Goal: Transaction & Acquisition: Book appointment/travel/reservation

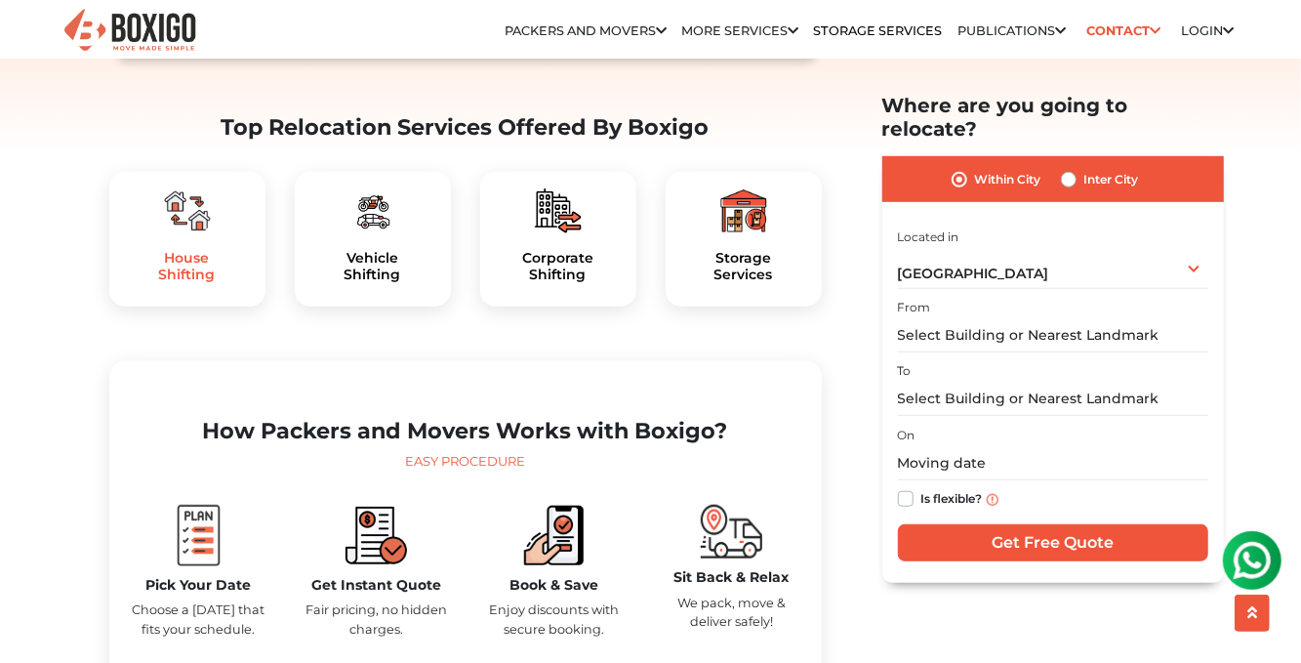
scroll to position [683, 0]
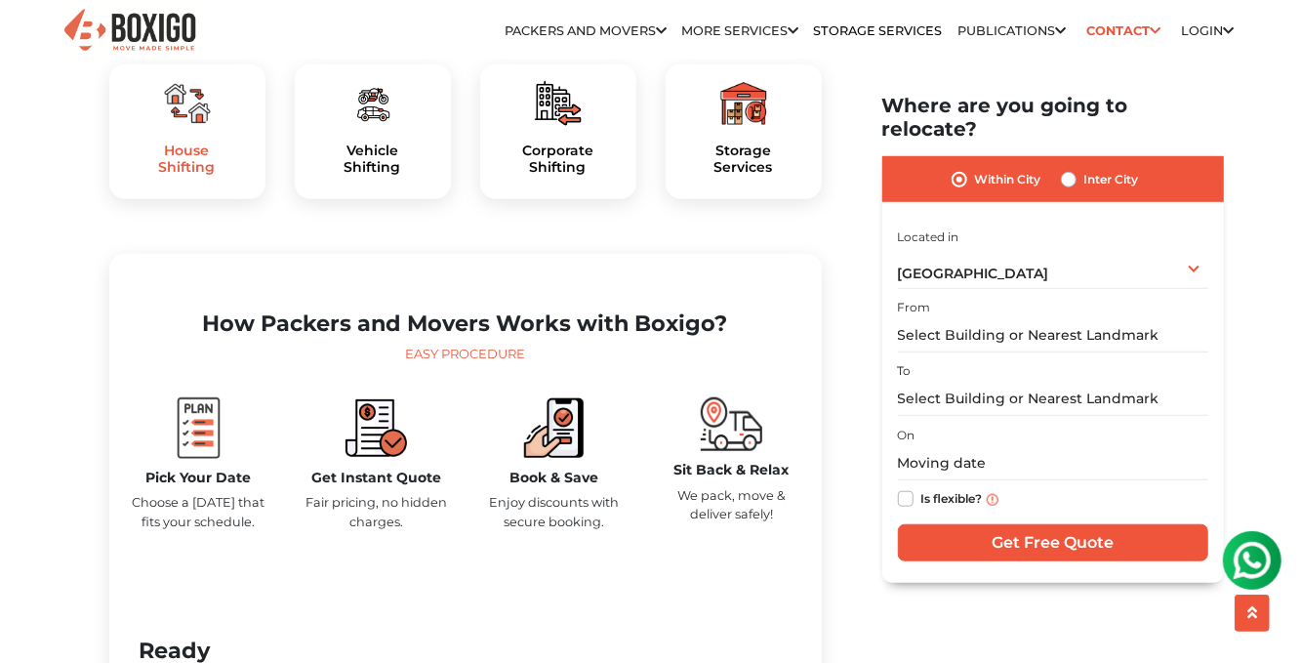
click at [218, 176] on h5 "House Shifting" at bounding box center [187, 158] width 125 height 33
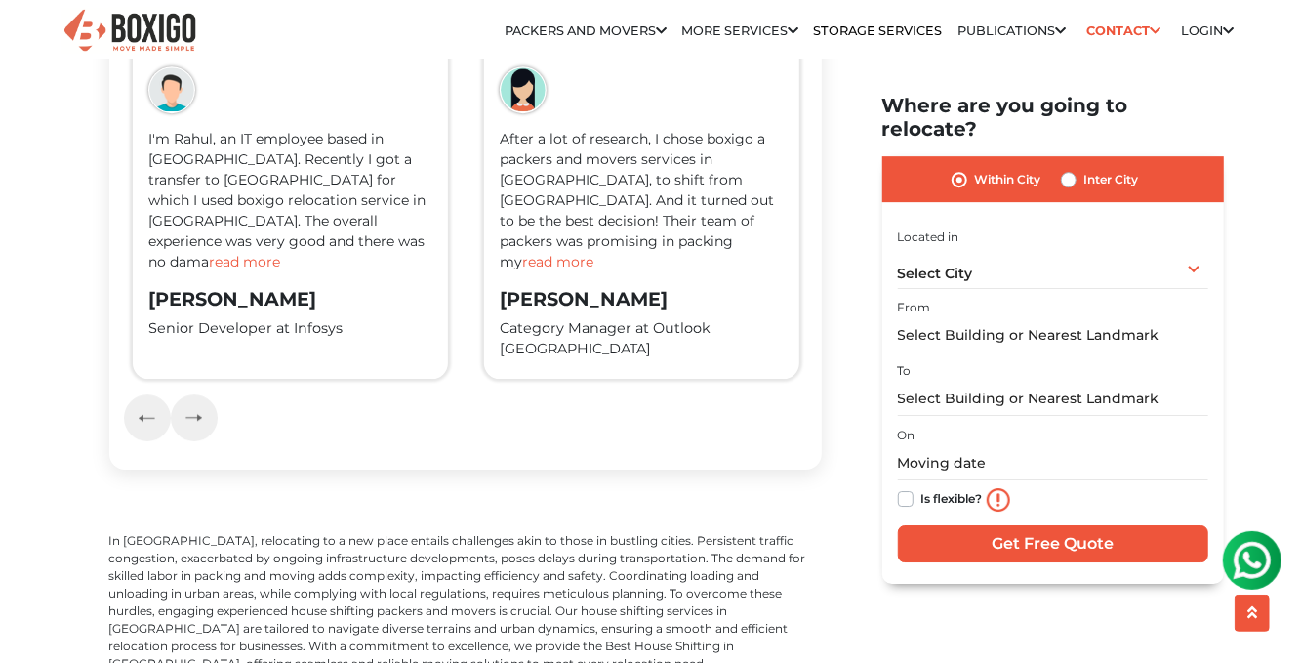
scroll to position [3220, 0]
click at [280, 268] on span "read more" at bounding box center [244, 260] width 71 height 18
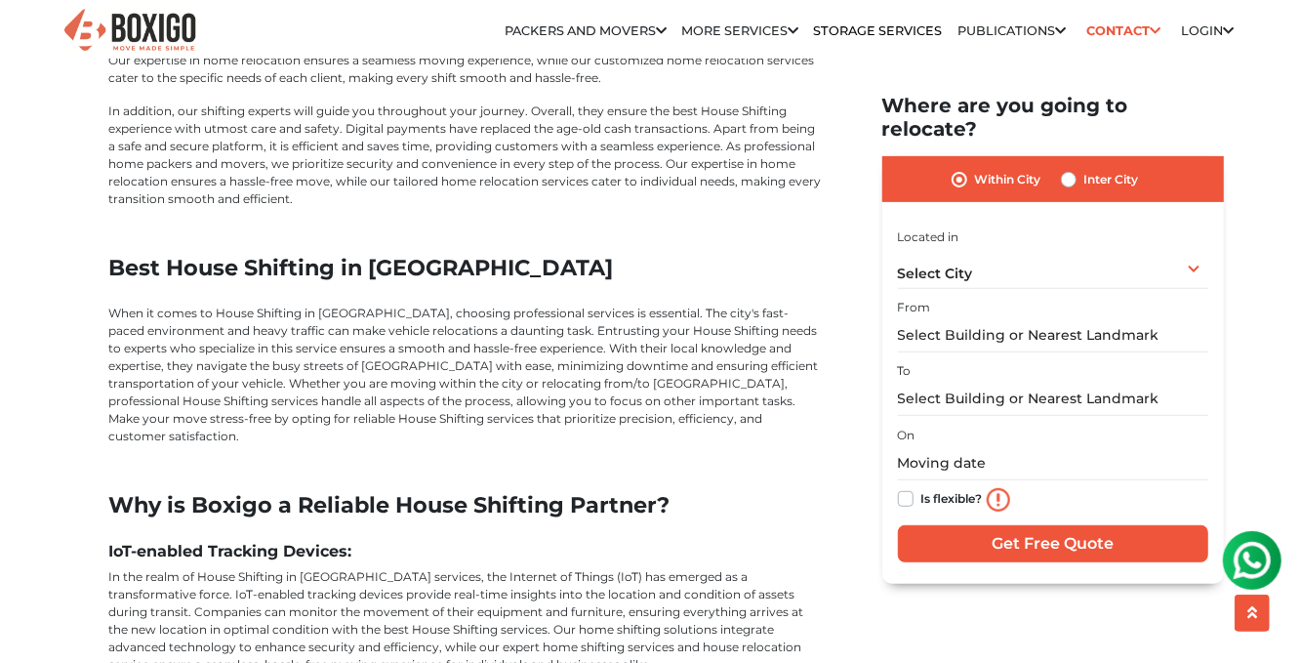
scroll to position [3806, 0]
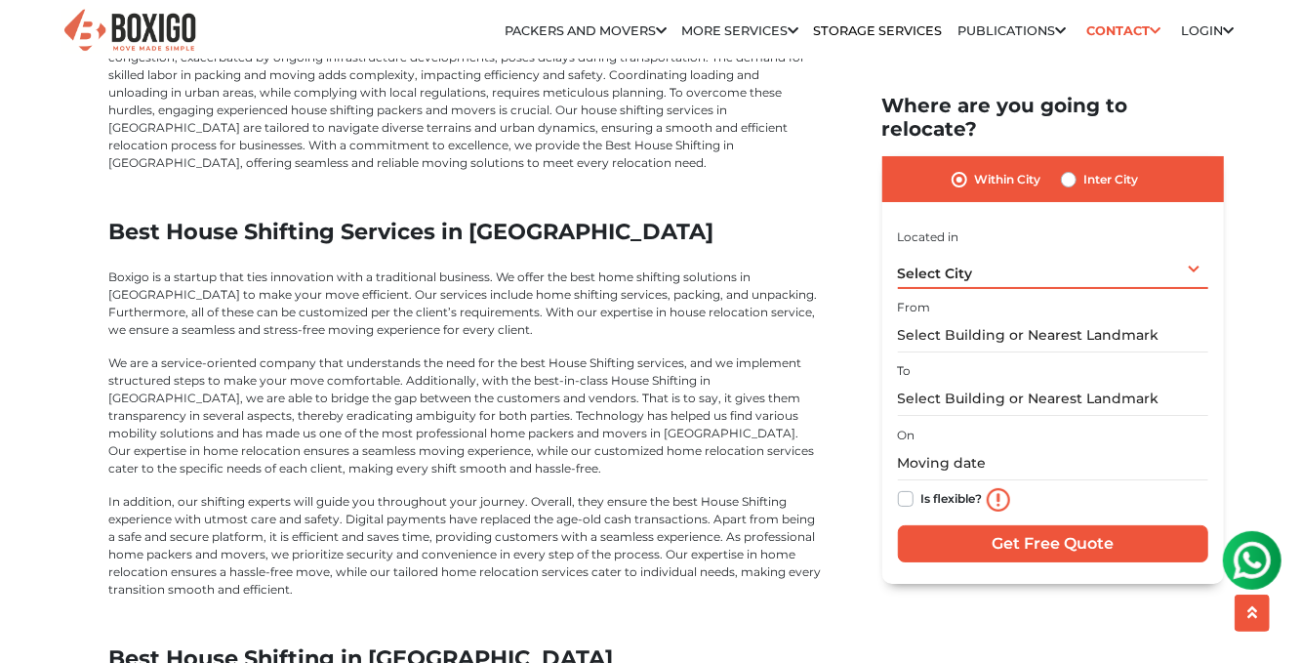
click at [965, 264] on span "Select City" at bounding box center [935, 273] width 75 height 18
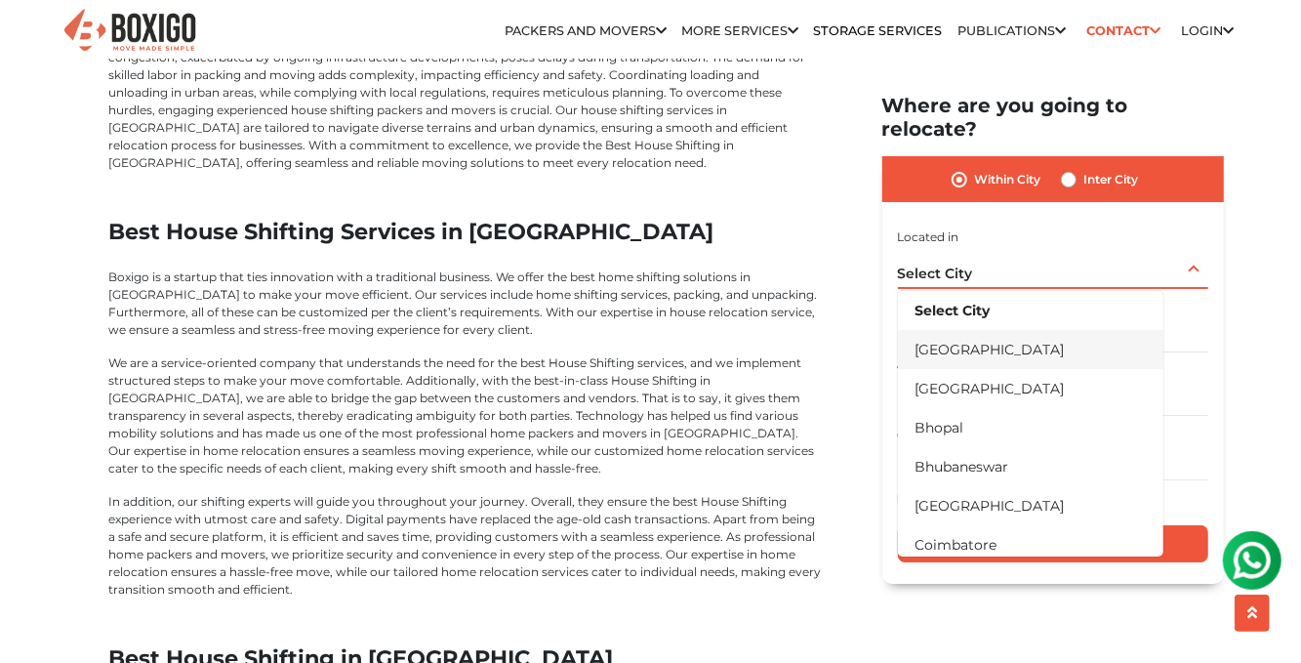
click at [955, 329] on li "[GEOGRAPHIC_DATA]" at bounding box center [1030, 348] width 265 height 39
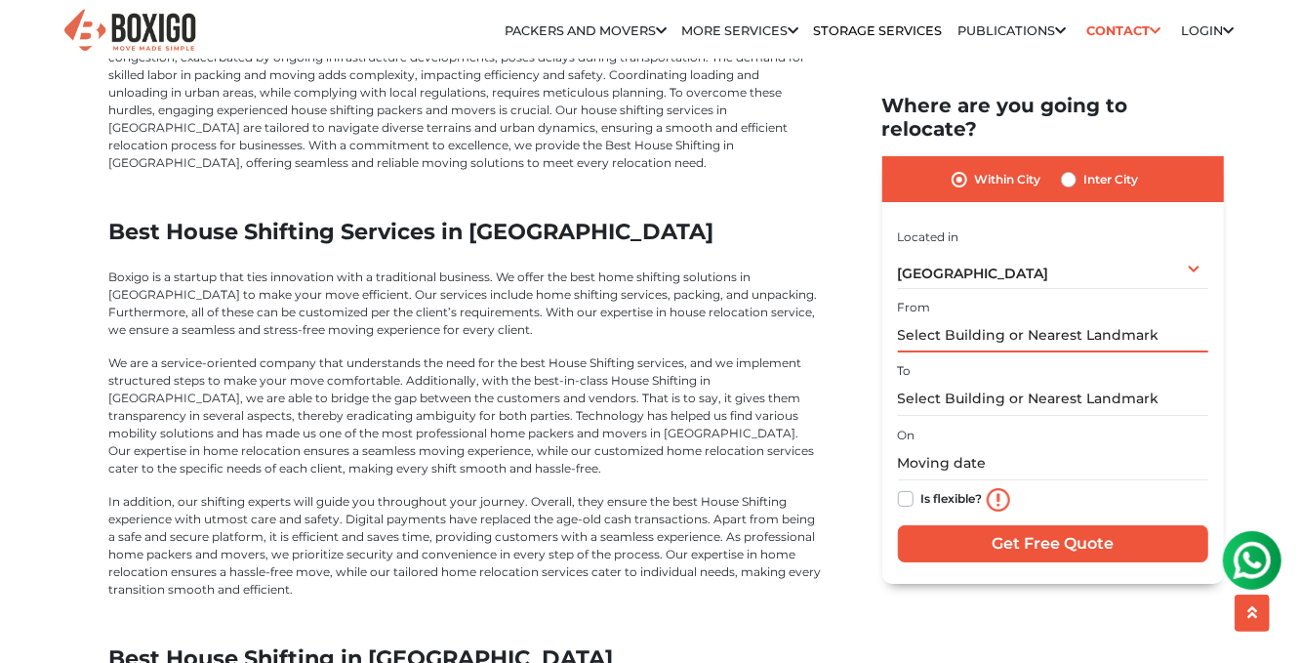
click at [990, 318] on input "text" at bounding box center [1053, 335] width 310 height 34
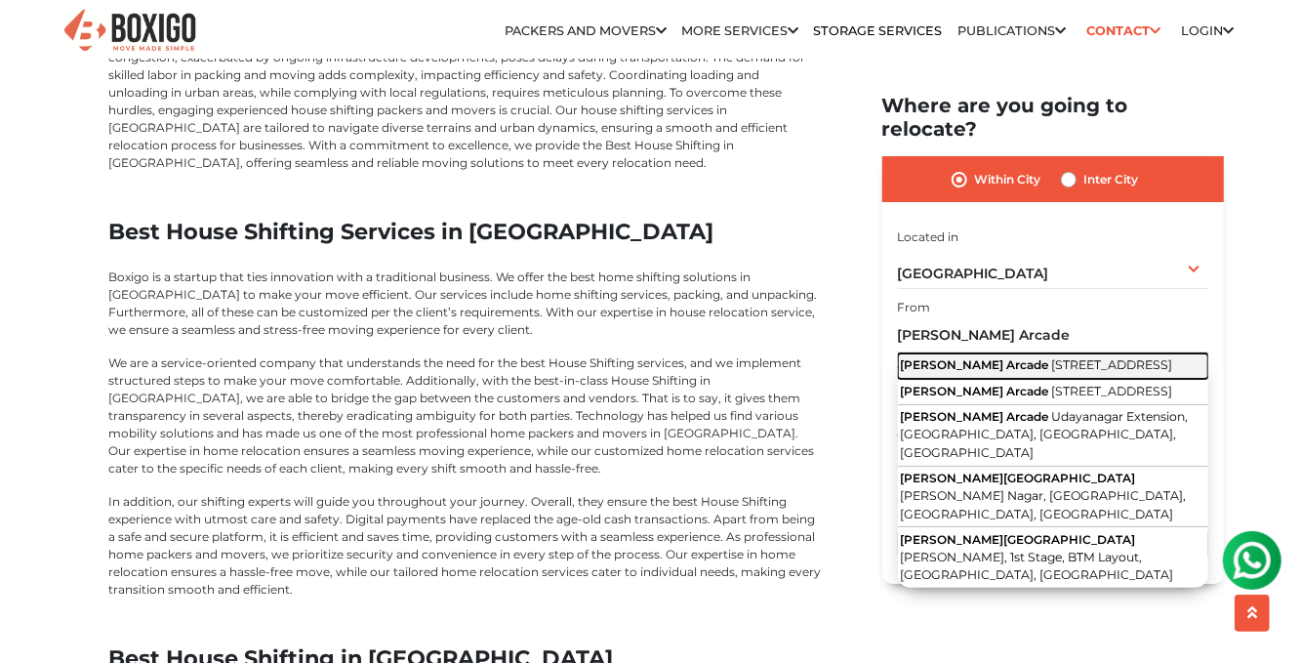
click at [995, 353] on button "[PERSON_NAME][GEOGRAPHIC_DATA], [GEOGRAPHIC_DATA]" at bounding box center [1053, 365] width 310 height 25
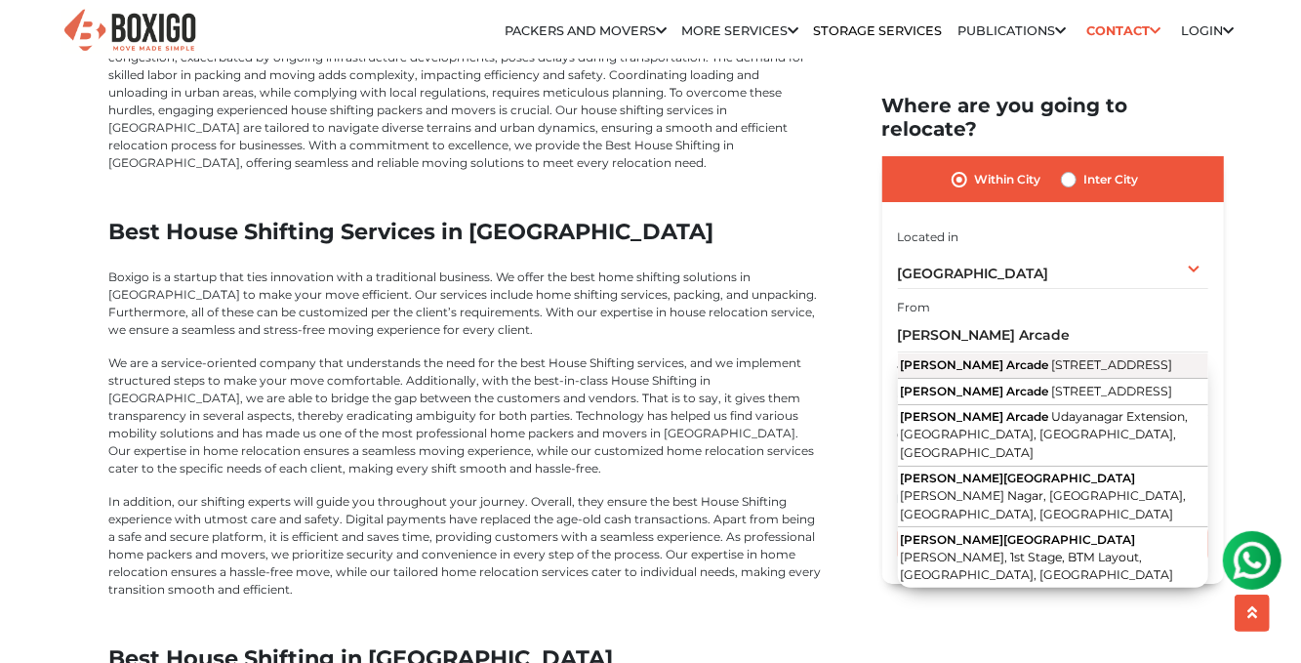
type input "[PERSON_NAME] Arcade, [STREET_ADDRESS]"
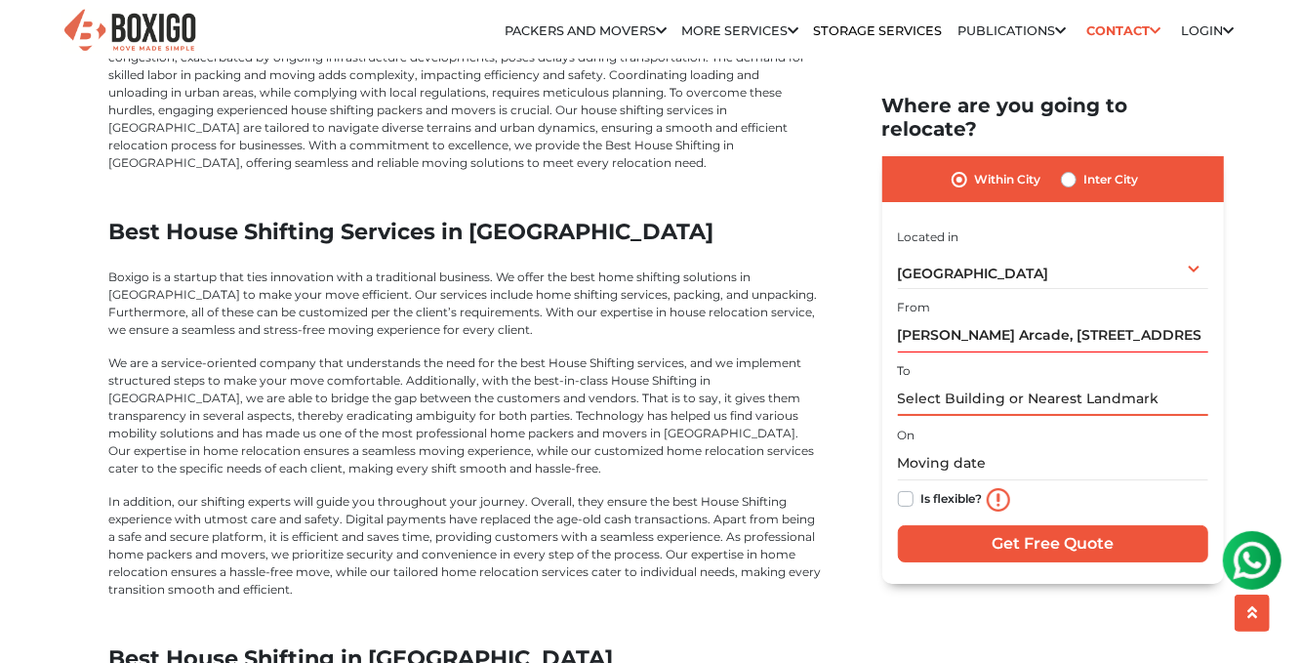
click at [1011, 382] on input "text" at bounding box center [1053, 399] width 310 height 34
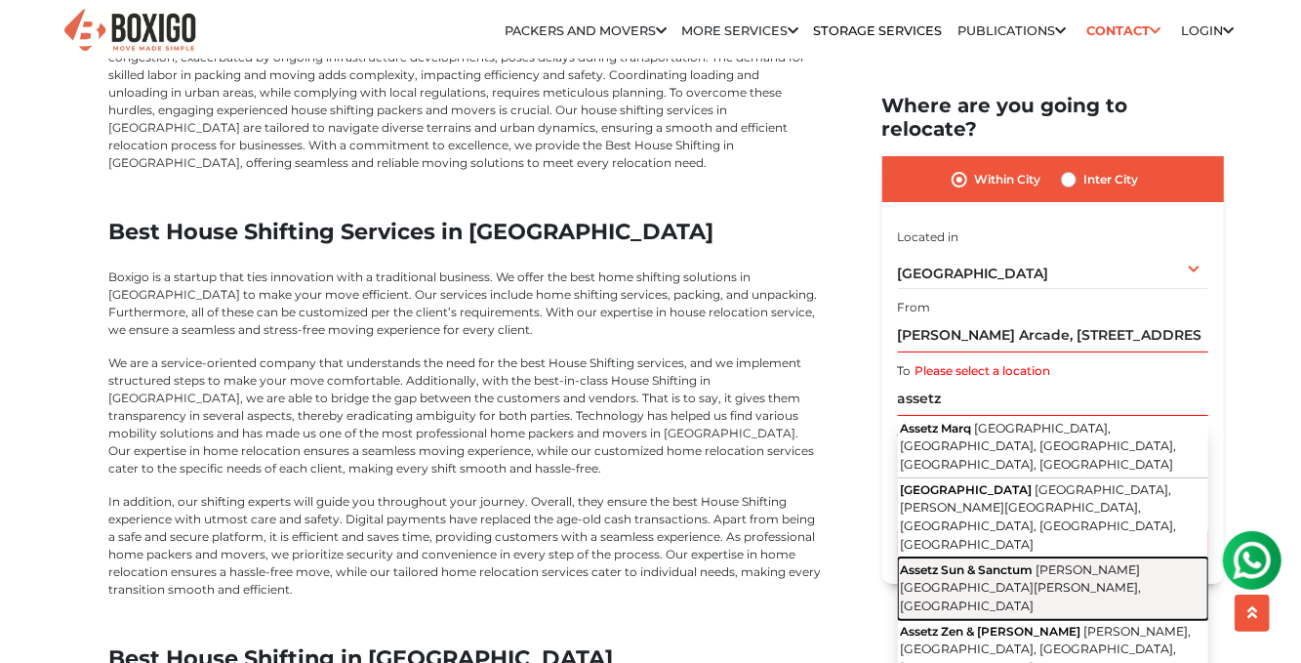
click at [1015, 561] on span "[PERSON_NAME][GEOGRAPHIC_DATA][PERSON_NAME], [GEOGRAPHIC_DATA]" at bounding box center [1021, 586] width 241 height 51
type input "Assetz Sun & Sanctum, [PERSON_NAME][GEOGRAPHIC_DATA][PERSON_NAME], [GEOGRAPHIC_…"
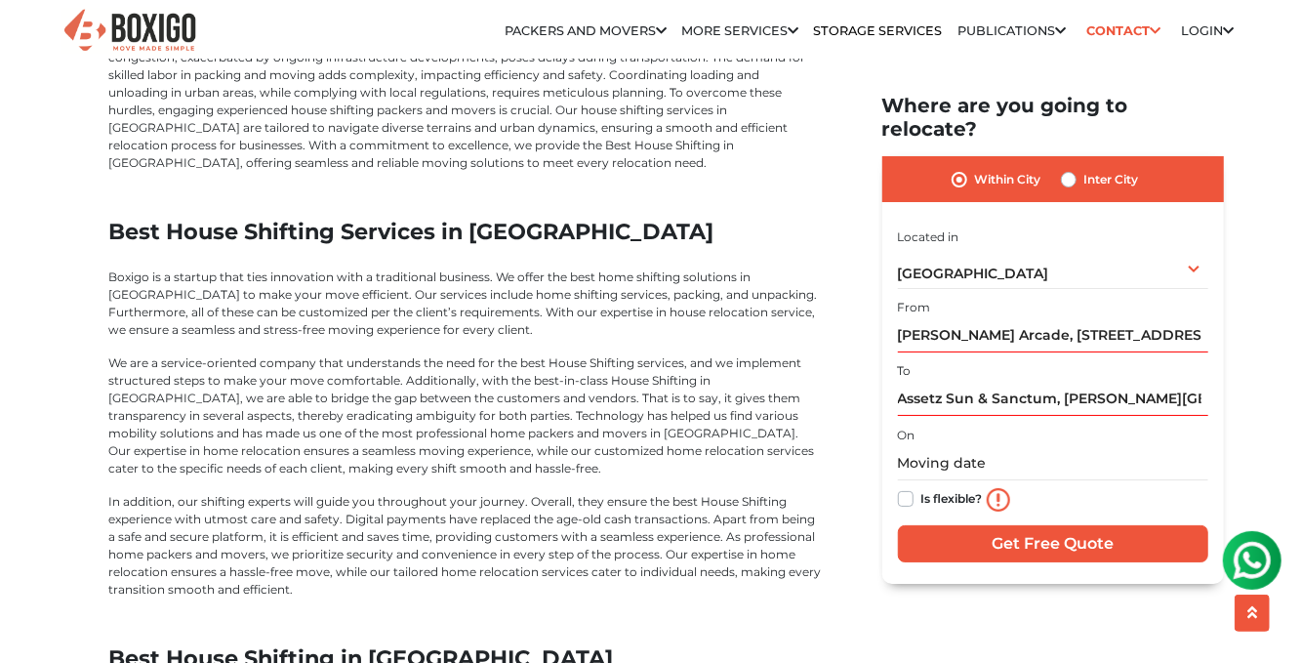
click at [921, 487] on label "Is flexible?" at bounding box center [951, 497] width 61 height 20
click at [910, 487] on input "Is flexible?" at bounding box center [906, 497] width 16 height 20
checkbox input "true"
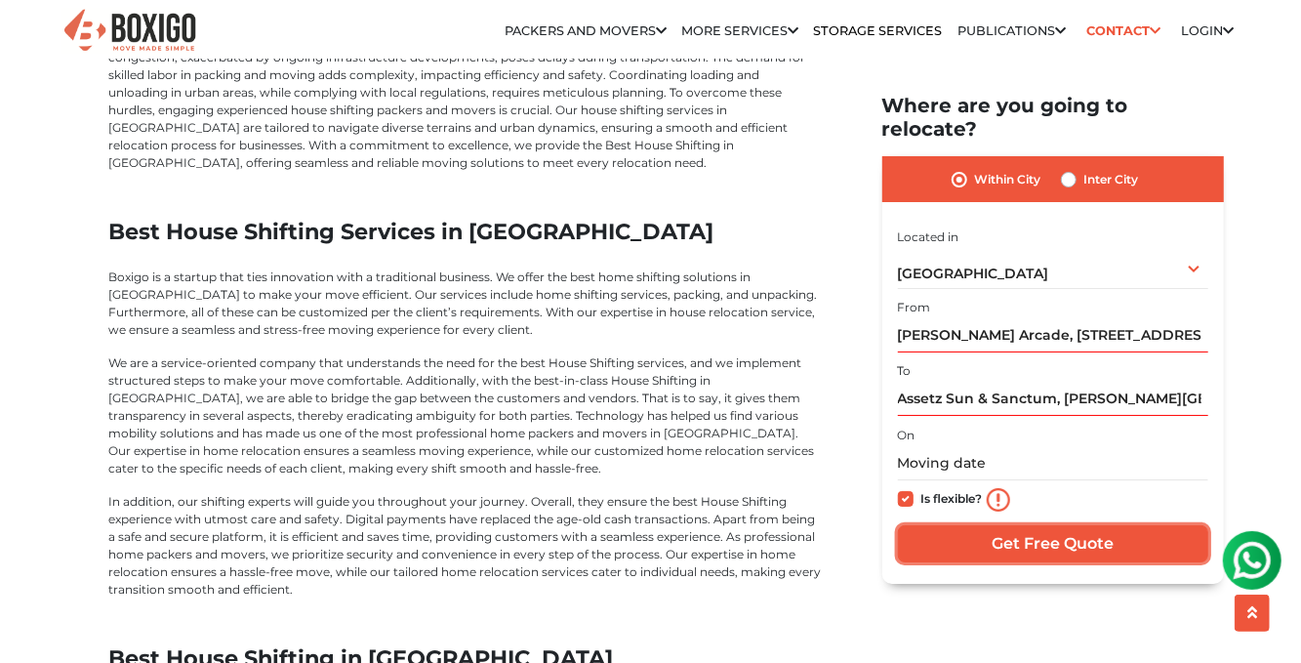
click at [1072, 525] on input "Get Free Quote" at bounding box center [1053, 543] width 310 height 37
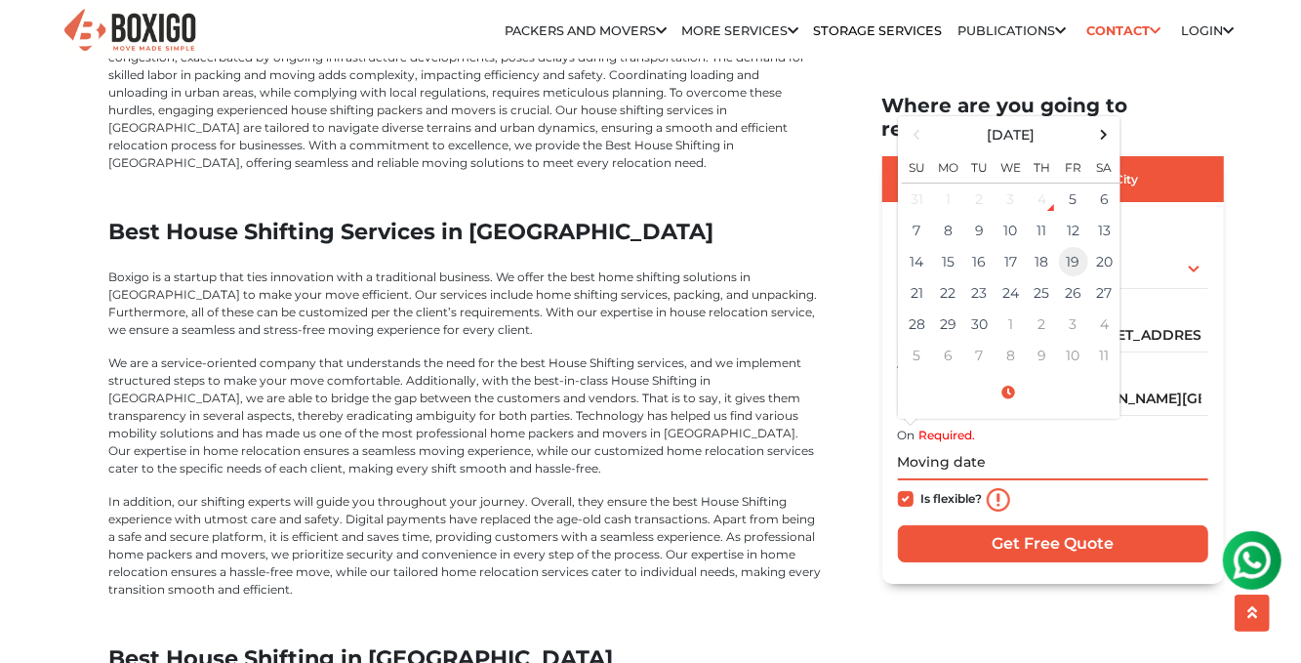
click at [1070, 246] on td "19" at bounding box center [1073, 261] width 31 height 31
type input "[DATE] 12:00 AM"
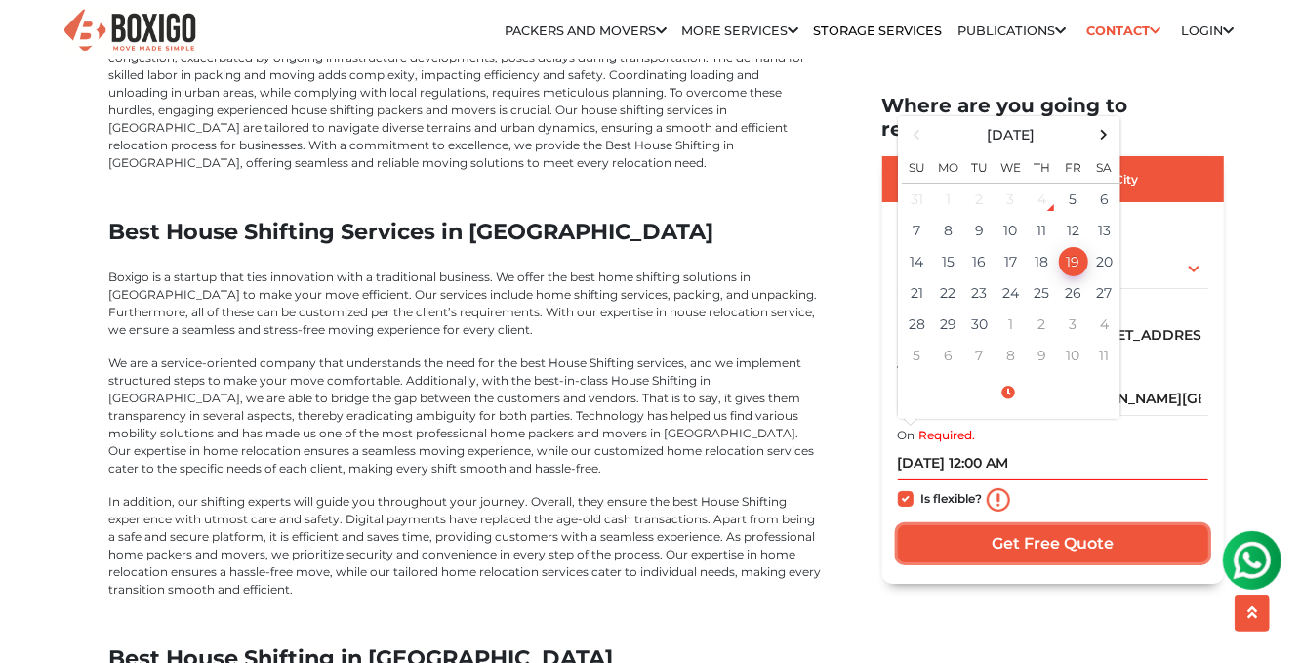
click at [1045, 525] on input "Get Free Quote" at bounding box center [1053, 543] width 310 height 37
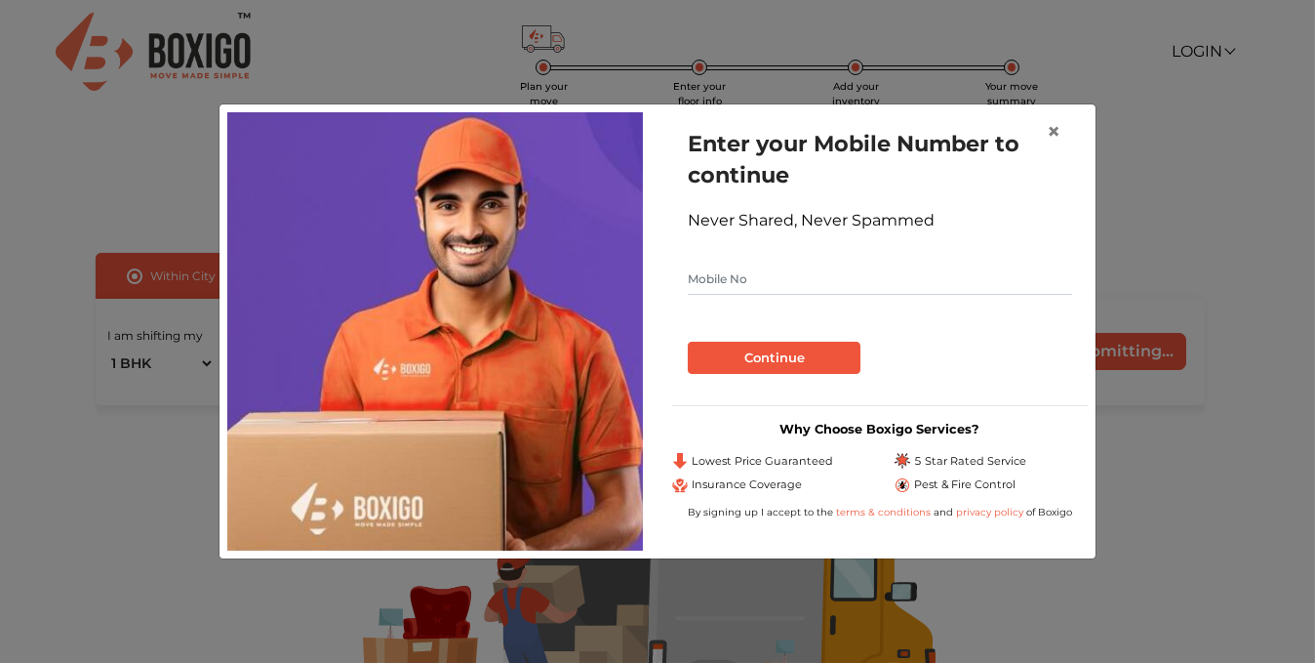
click at [750, 276] on input "text" at bounding box center [880, 278] width 384 height 31
type input "9986306290"
click at [793, 354] on button "Continue" at bounding box center [774, 358] width 173 height 33
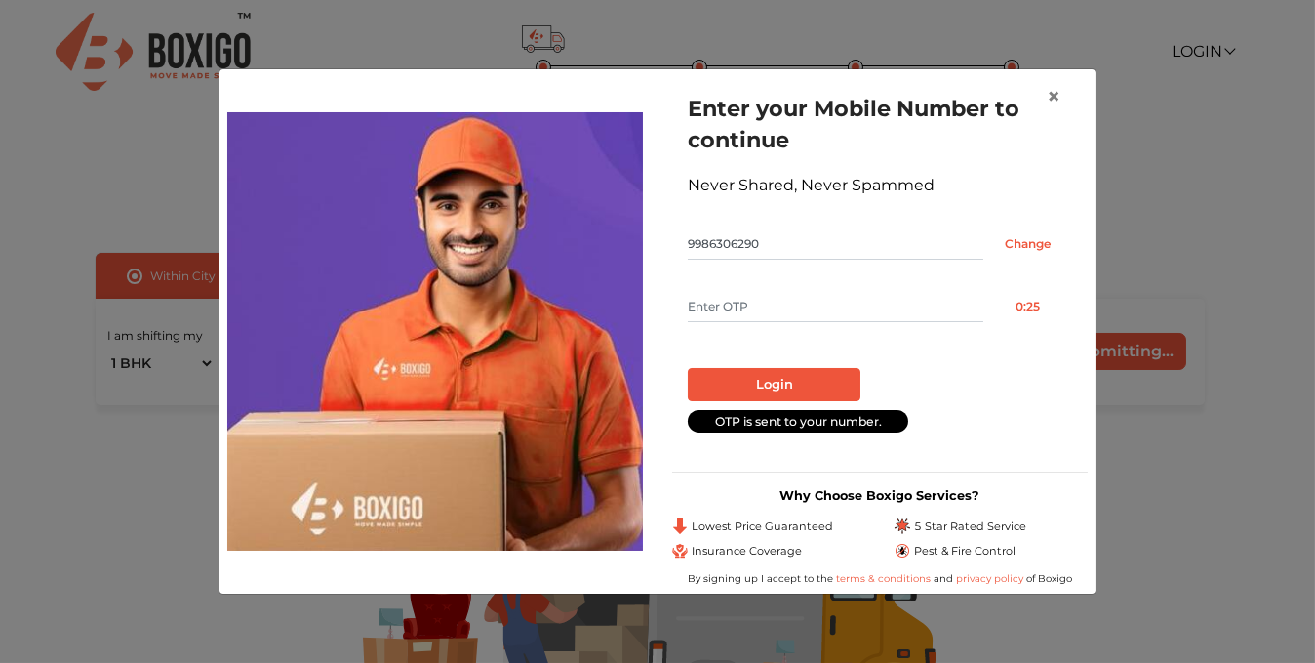
click at [735, 300] on input "text" at bounding box center [836, 306] width 296 height 31
type input "8066"
click at [793, 383] on button "Login" at bounding box center [774, 384] width 173 height 33
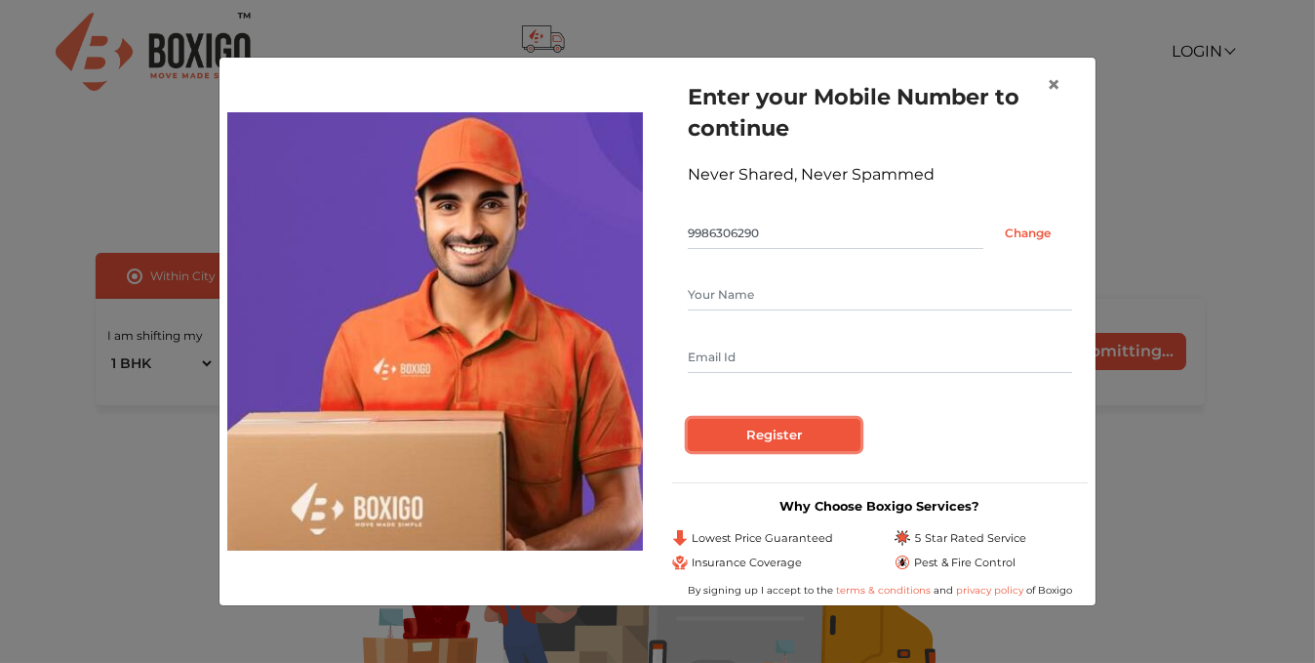
click at [764, 439] on input "Register" at bounding box center [774, 435] width 173 height 33
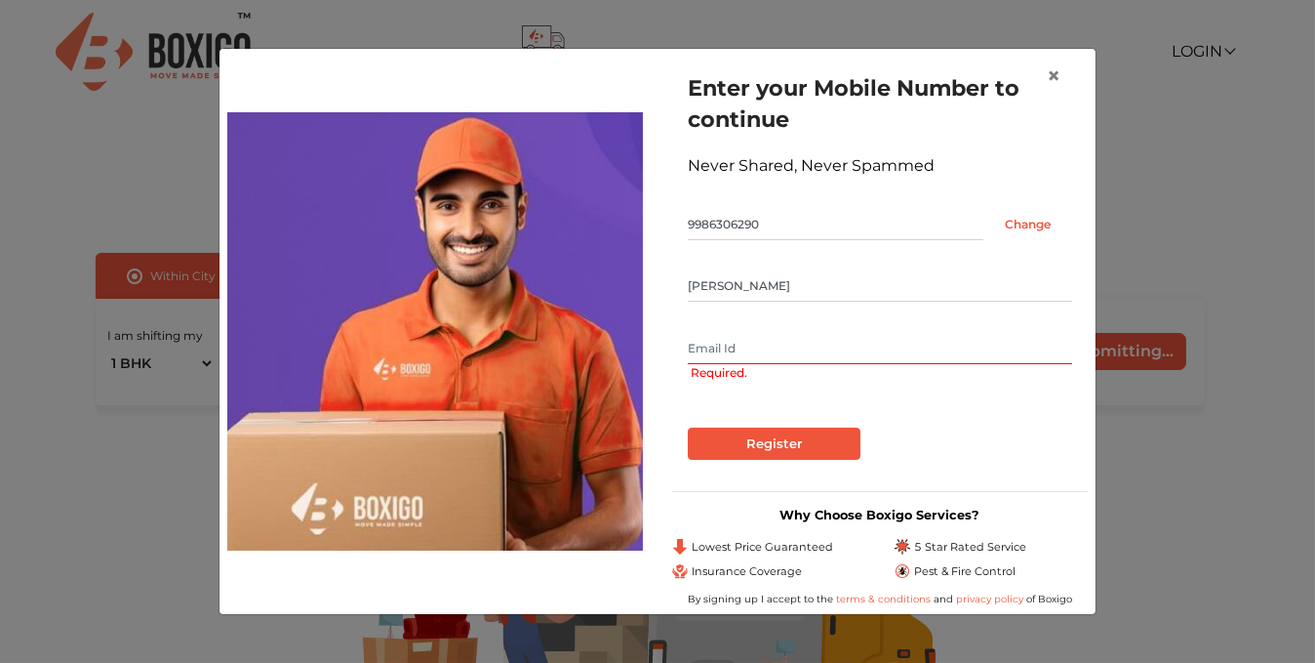
type input "Rajendra Singh"
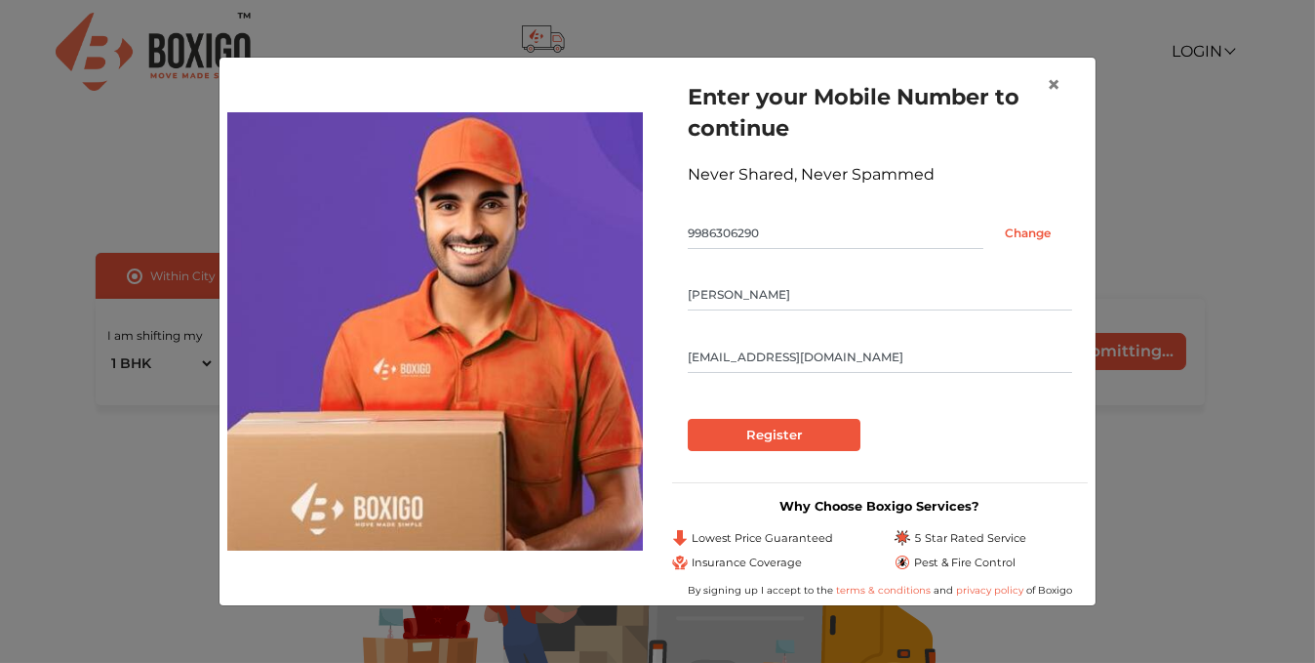
type input "rajendrasngh2009@gmail.com"
click at [778, 437] on input "Register" at bounding box center [774, 435] width 173 height 33
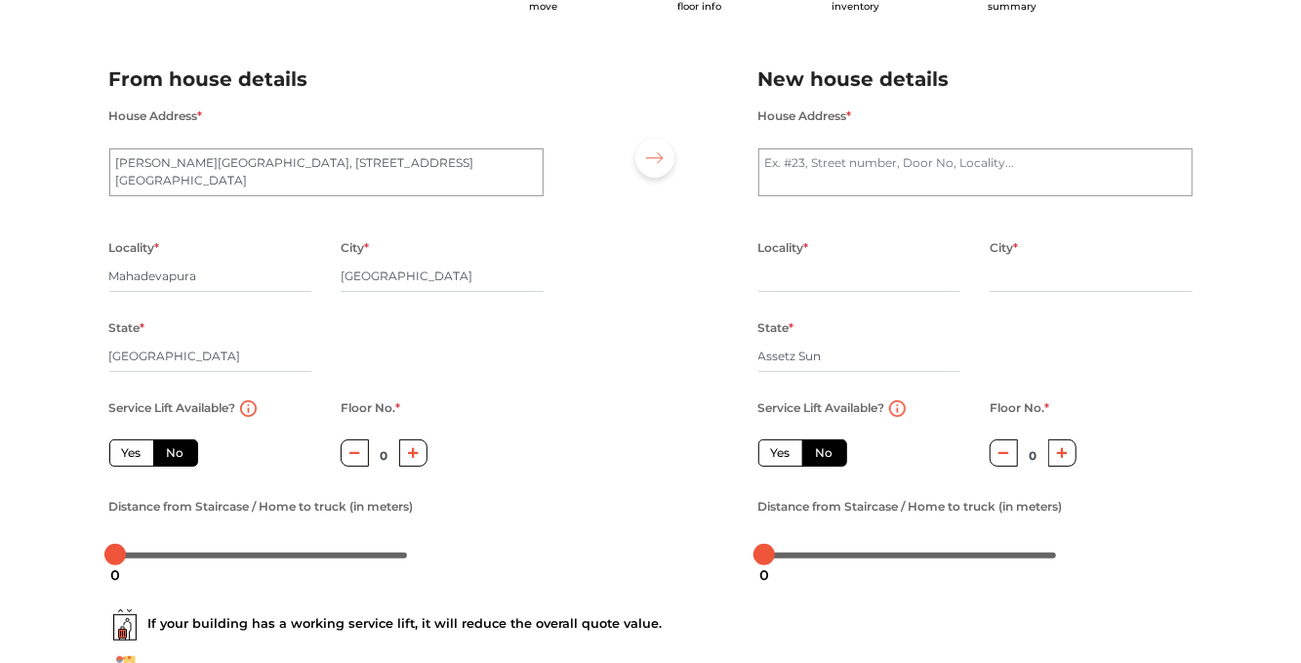
scroll to position [258, 0]
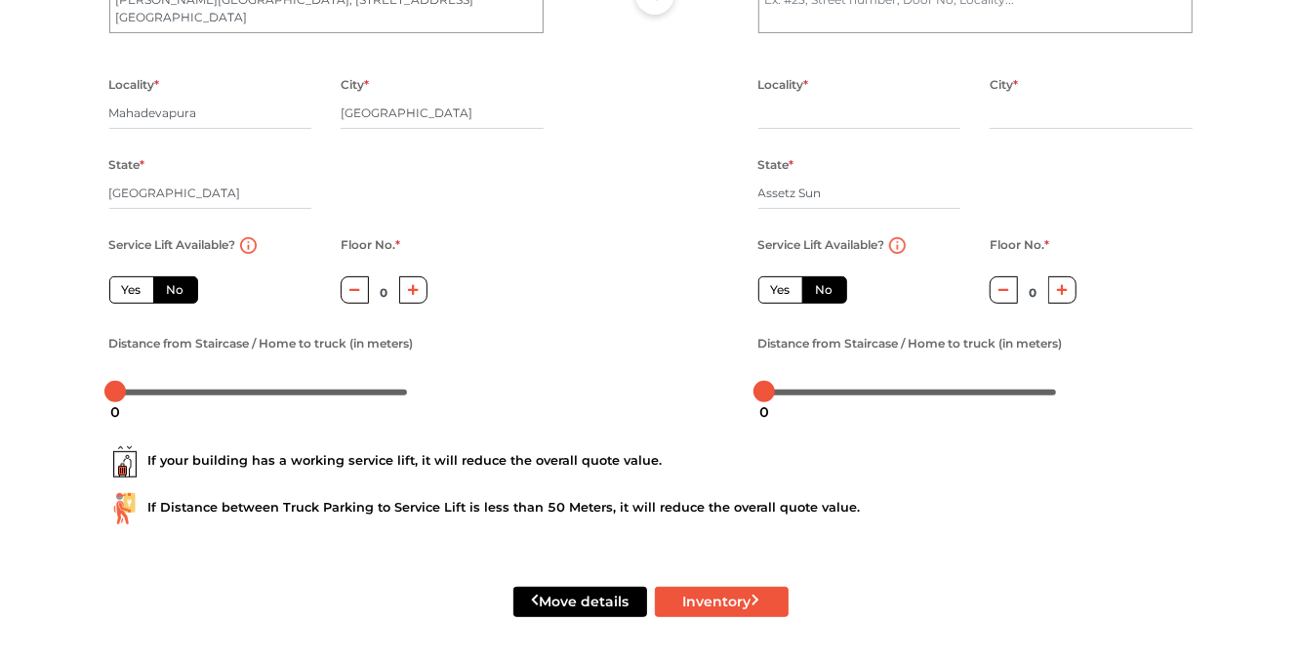
click at [131, 293] on label "Yes" at bounding box center [131, 289] width 45 height 27
click at [131, 293] on input "Yes" at bounding box center [128, 287] width 13 height 13
radio input "true"
click at [770, 297] on label "Yes" at bounding box center [780, 289] width 45 height 27
click at [771, 294] on input "Yes" at bounding box center [777, 287] width 13 height 13
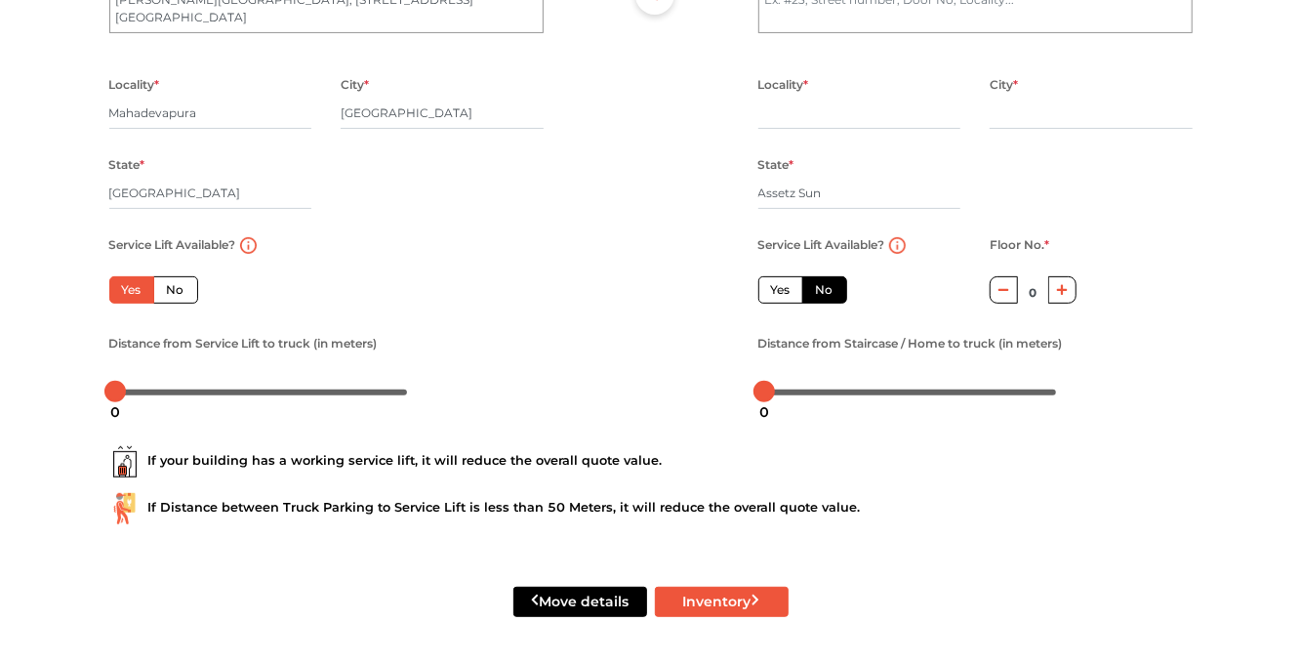
radio input "false"
drag, startPoint x: 113, startPoint y: 391, endPoint x: 144, endPoint y: 400, distance: 32.4
click at [144, 400] on body "Plan your move Enter your floor info Add your inventory Your move summary My Mo…" at bounding box center [650, 73] width 1301 height 663
click at [144, 391] on div at bounding box center [143, 391] width 21 height 21
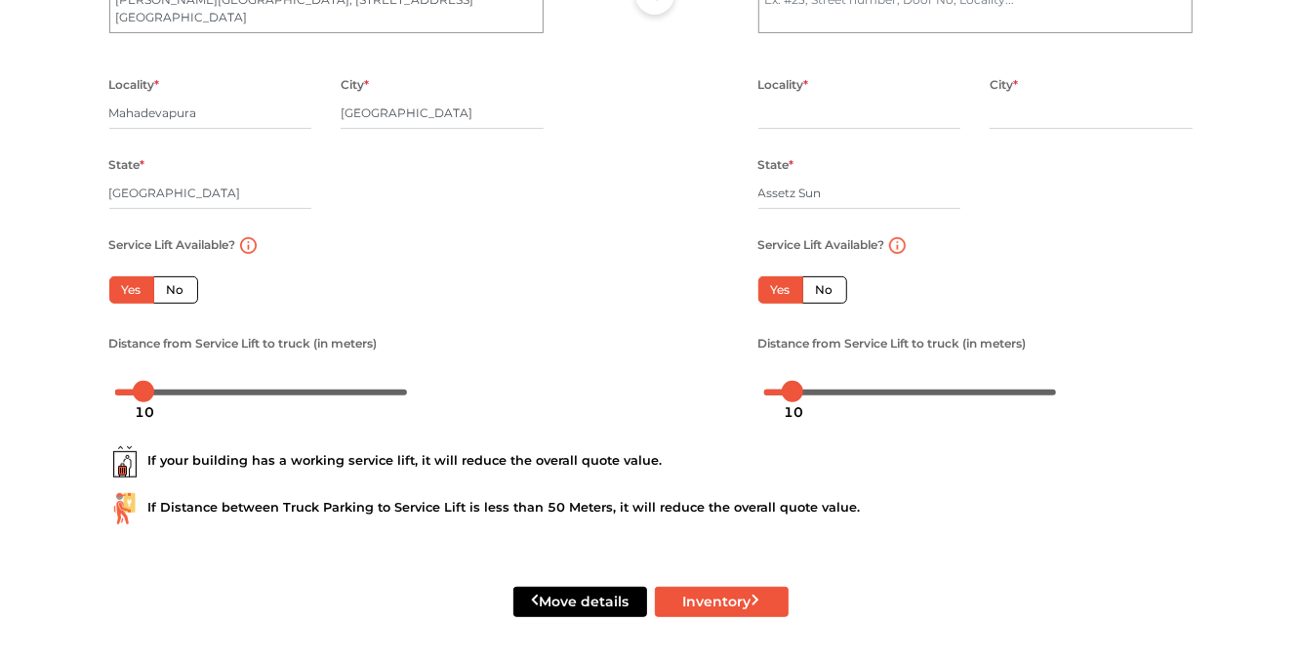
drag, startPoint x: 764, startPoint y: 393, endPoint x: 794, endPoint y: 395, distance: 30.3
click at [794, 395] on div "10" at bounding box center [793, 411] width 35 height 33
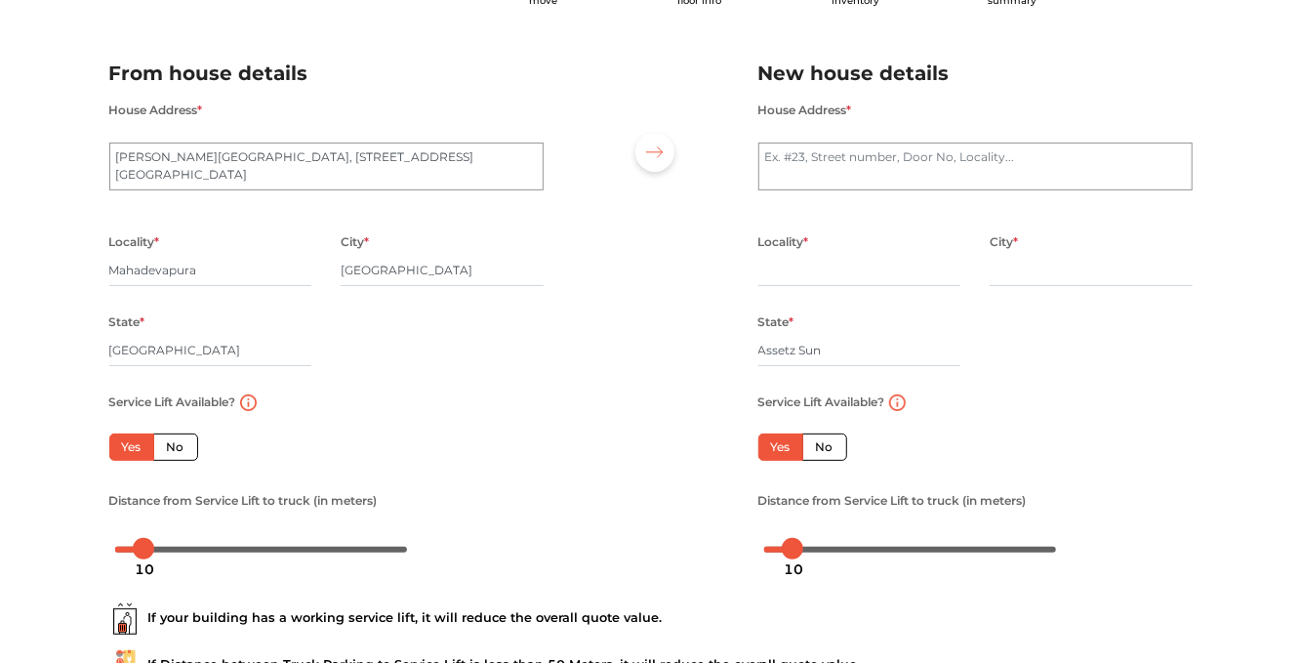
scroll to position [0, 0]
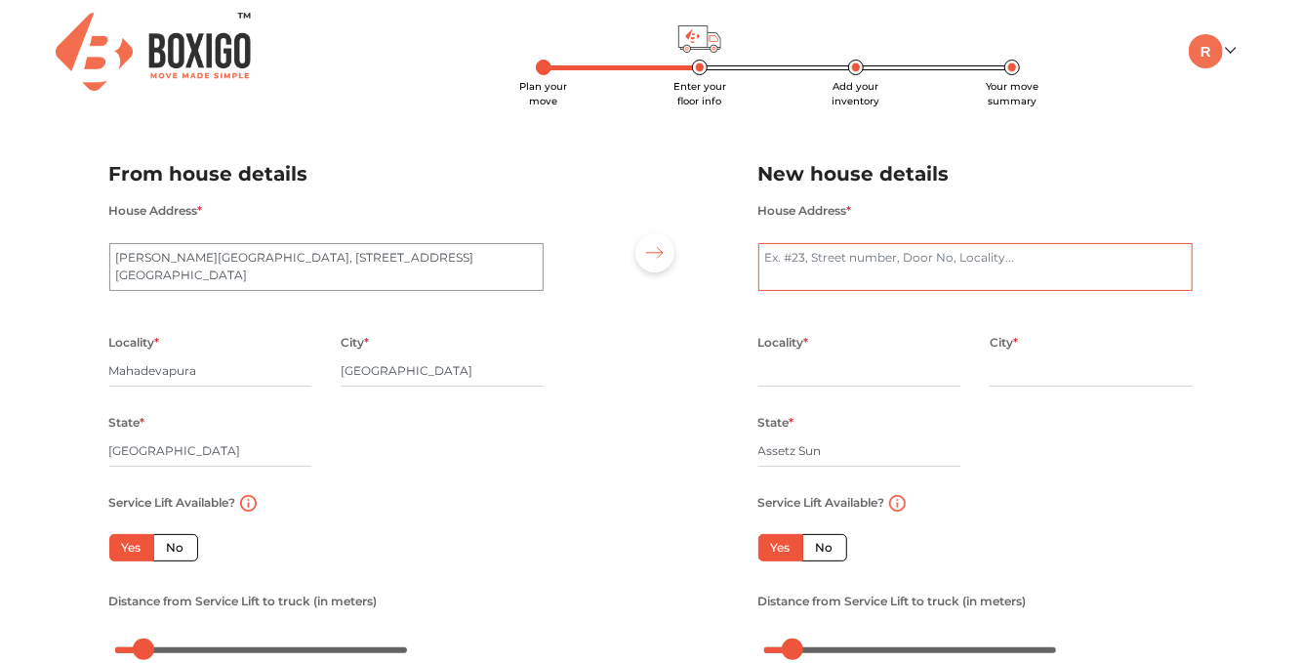
click at [908, 262] on textarea "House Address *" at bounding box center [975, 267] width 434 height 49
type textarea "assetz sun and sanctum"
click at [876, 442] on input "Assetz Sun" at bounding box center [859, 450] width 203 height 31
drag, startPoint x: 846, startPoint y: 462, endPoint x: 721, endPoint y: 456, distance: 125.0
click at [721, 456] on div "From house details House Address * Srinivasa Arcade, 1st Main Road, Udayanagar …" at bounding box center [651, 404] width 1112 height 538
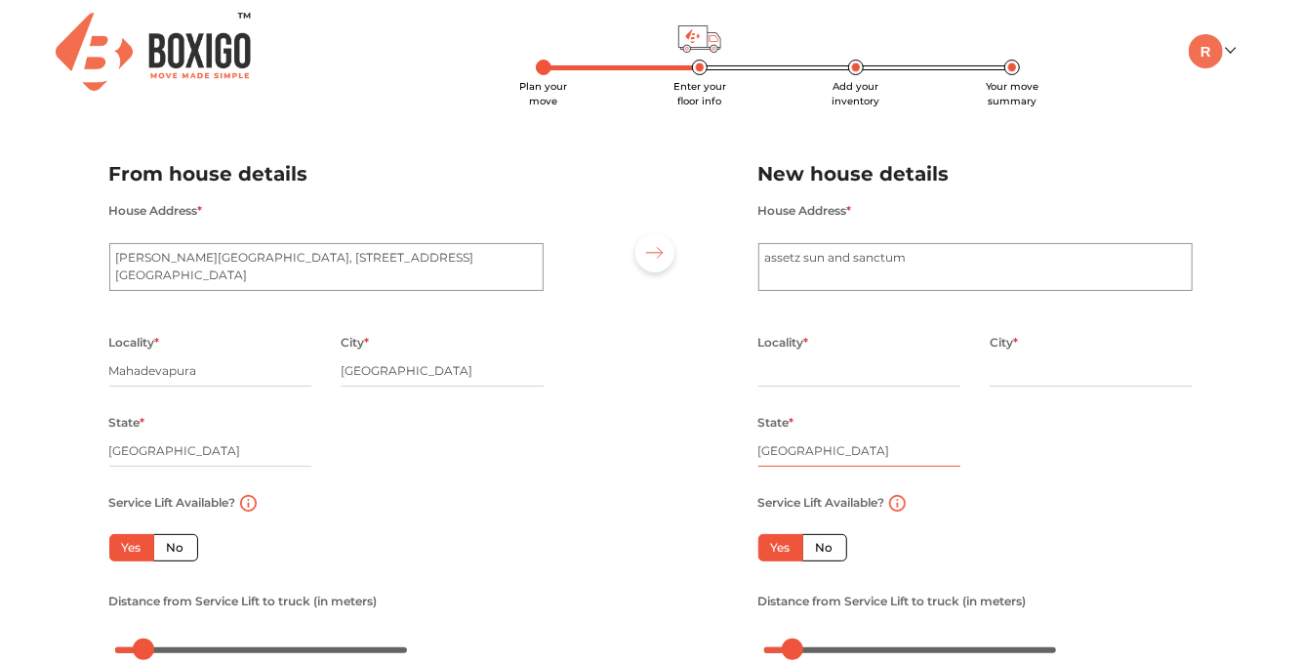
type input "karnataka"
click at [888, 370] on input "text" at bounding box center [859, 370] width 203 height 31
drag, startPoint x: 827, startPoint y: 373, endPoint x: 742, endPoint y: 373, distance: 84.9
click at [742, 373] on div "From house details House Address * Srinivasa Arcade, 1st Main Road, Udayanagar …" at bounding box center [651, 404] width 1112 height 538
click at [865, 368] on input "[GEOGRAPHIC_DATA]" at bounding box center [859, 370] width 203 height 31
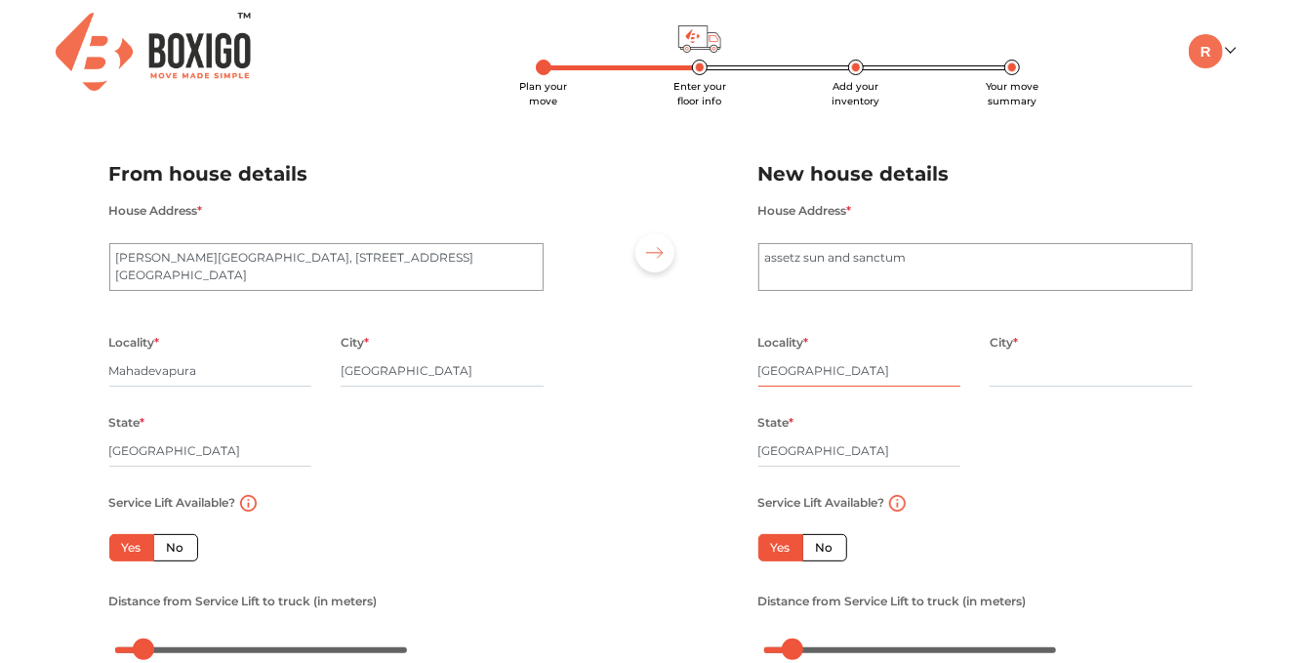
drag, startPoint x: 859, startPoint y: 371, endPoint x: 703, endPoint y: 371, distance: 156.1
click at [703, 371] on div "From house details House Address * Srinivasa Arcade, 1st Main Road, Udayanagar …" at bounding box center [651, 404] width 1112 height 538
type input "TC Palya"
type input "bangalore"
click at [1197, 482] on div "Locality * TC Palya City * bangalore State * karnataka Pincode *" at bounding box center [976, 410] width 464 height 160
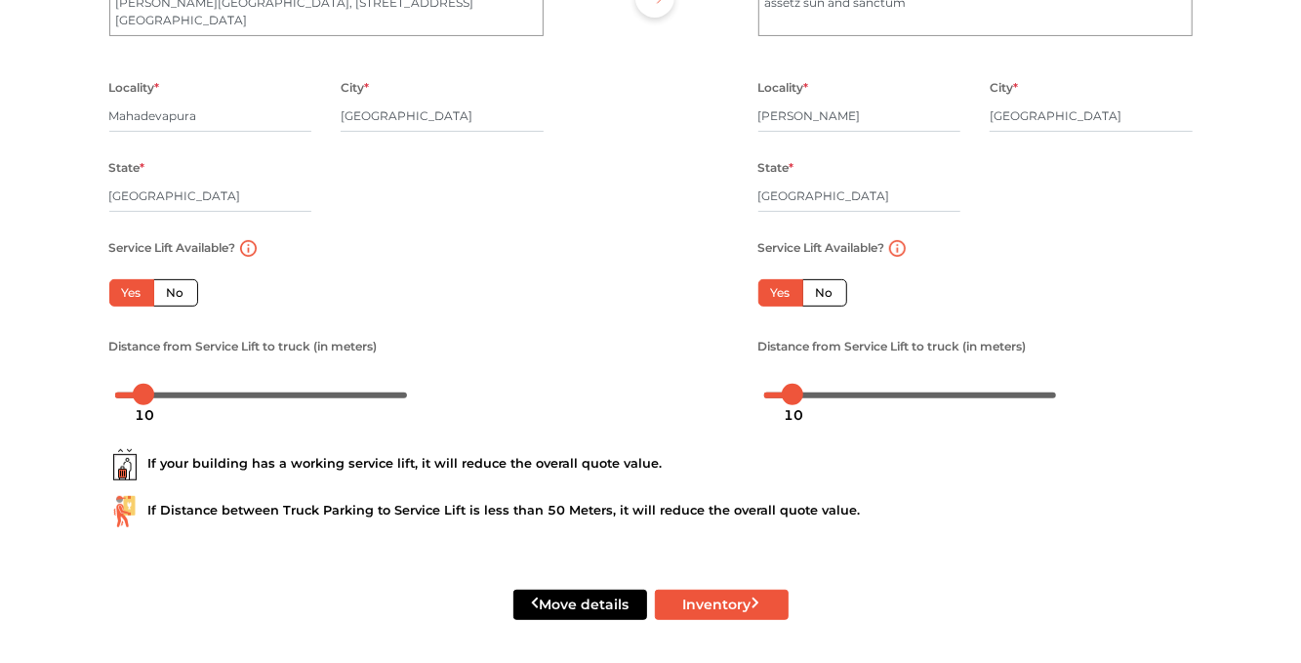
scroll to position [258, 0]
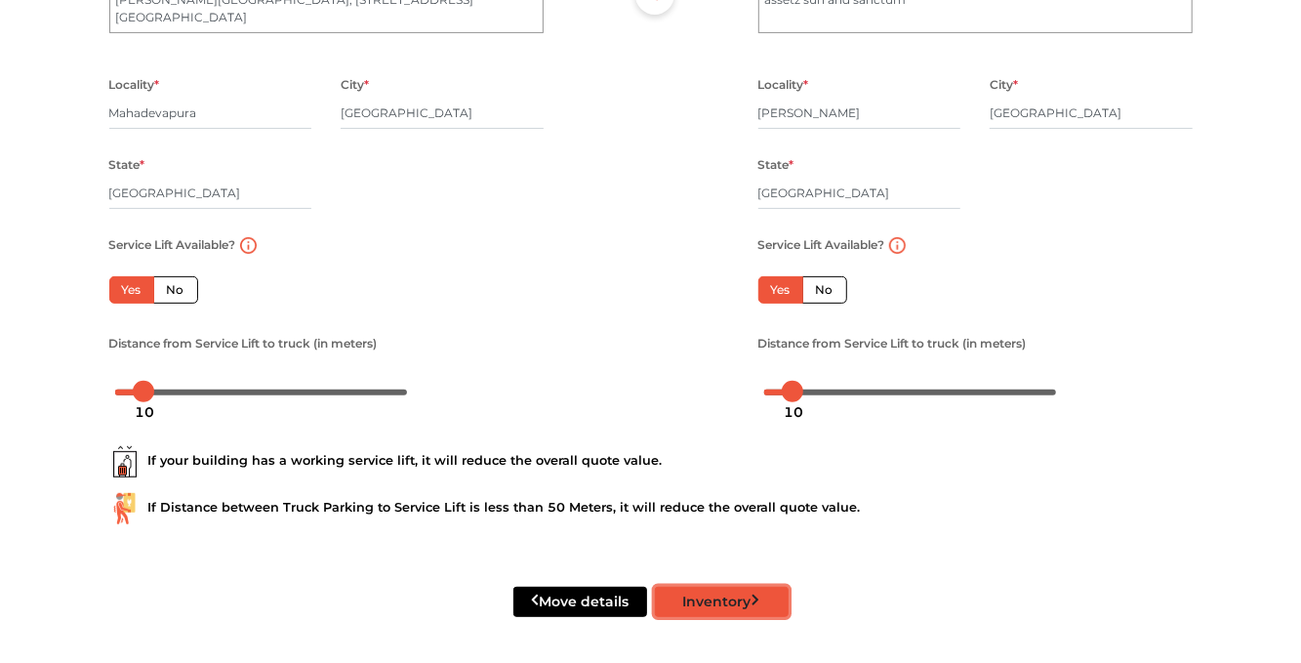
click at [720, 604] on button "Inventory" at bounding box center [722, 601] width 134 height 30
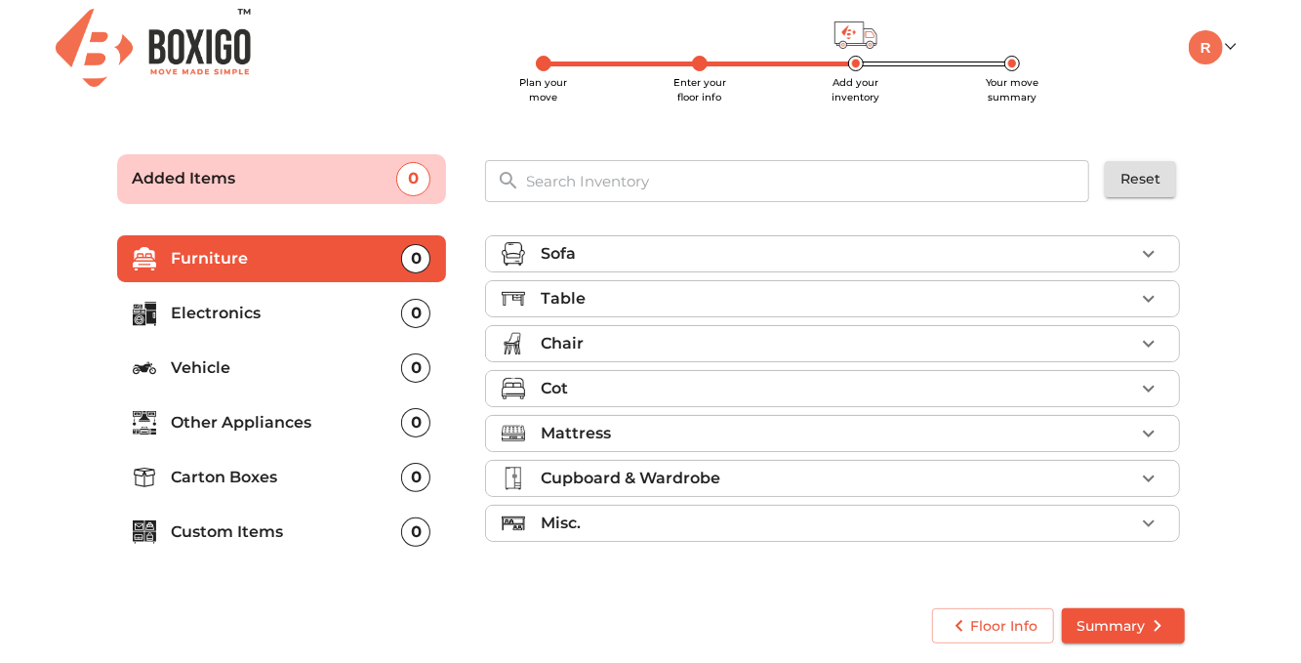
scroll to position [4, 0]
click at [1160, 432] on icon "button" at bounding box center [1148, 433] width 23 height 23
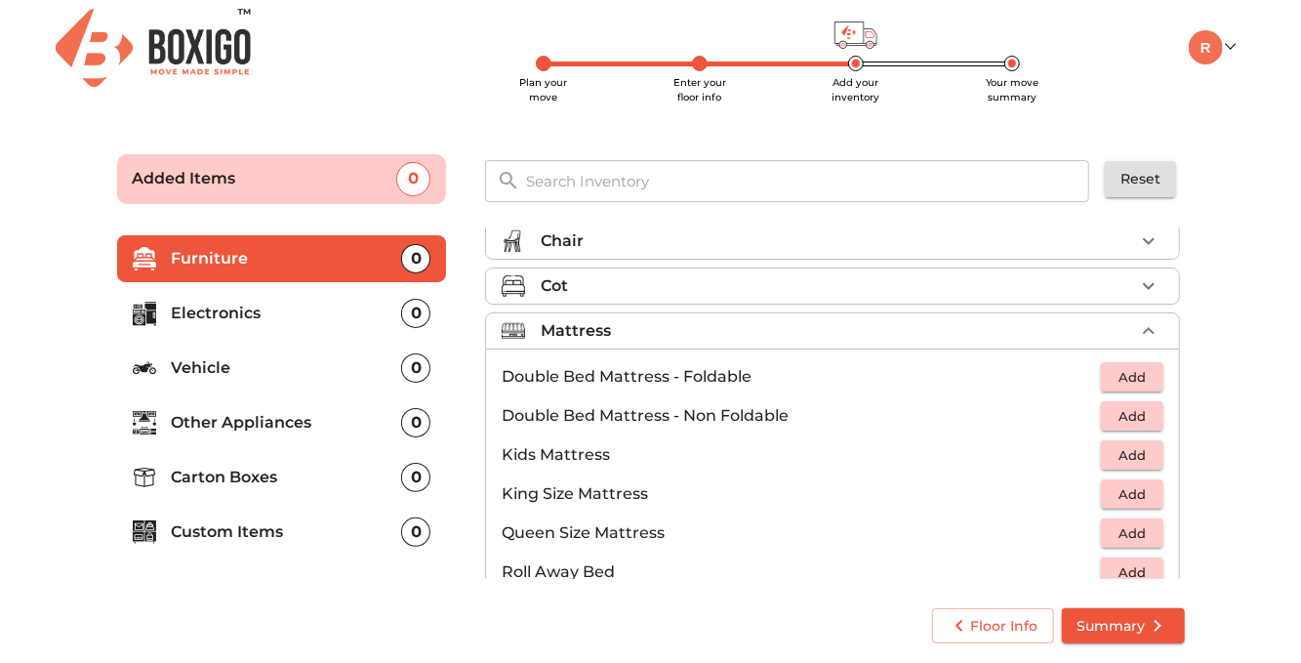
scroll to position [195, 0]
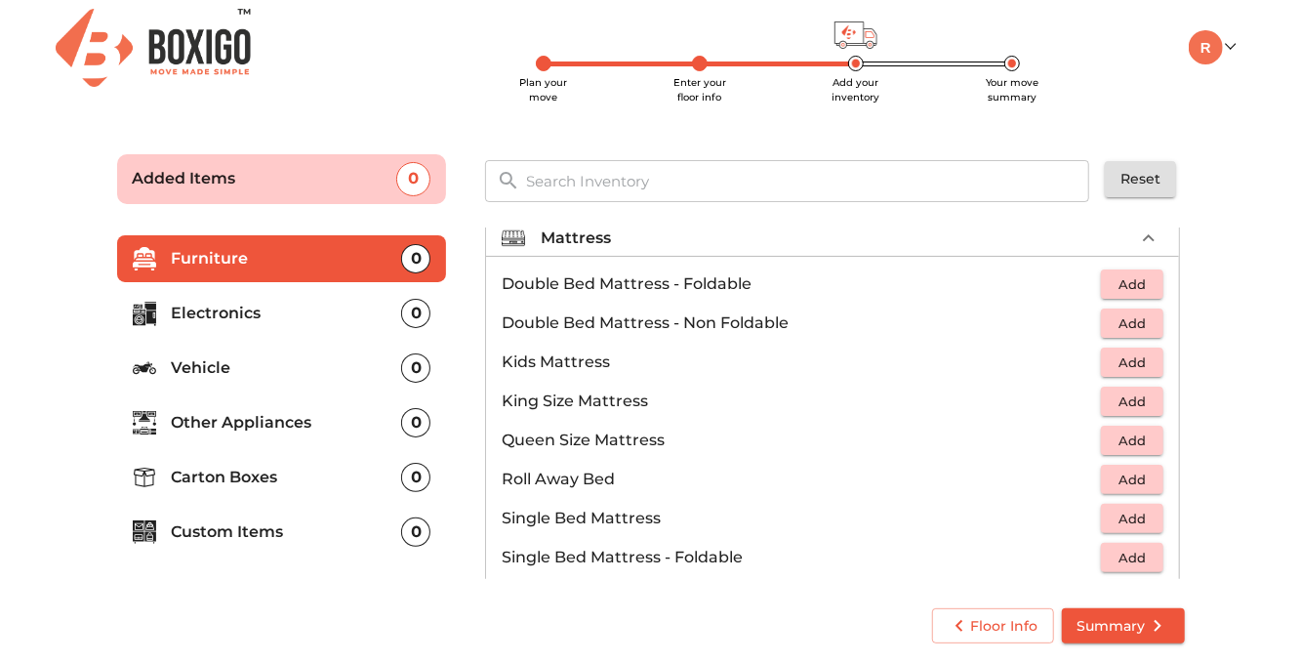
click at [1111, 318] on span "Add" at bounding box center [1132, 323] width 43 height 22
click at [1082, 320] on icon "button" at bounding box center [1089, 323] width 14 height 18
click at [1128, 435] on span "Add" at bounding box center [1132, 440] width 43 height 22
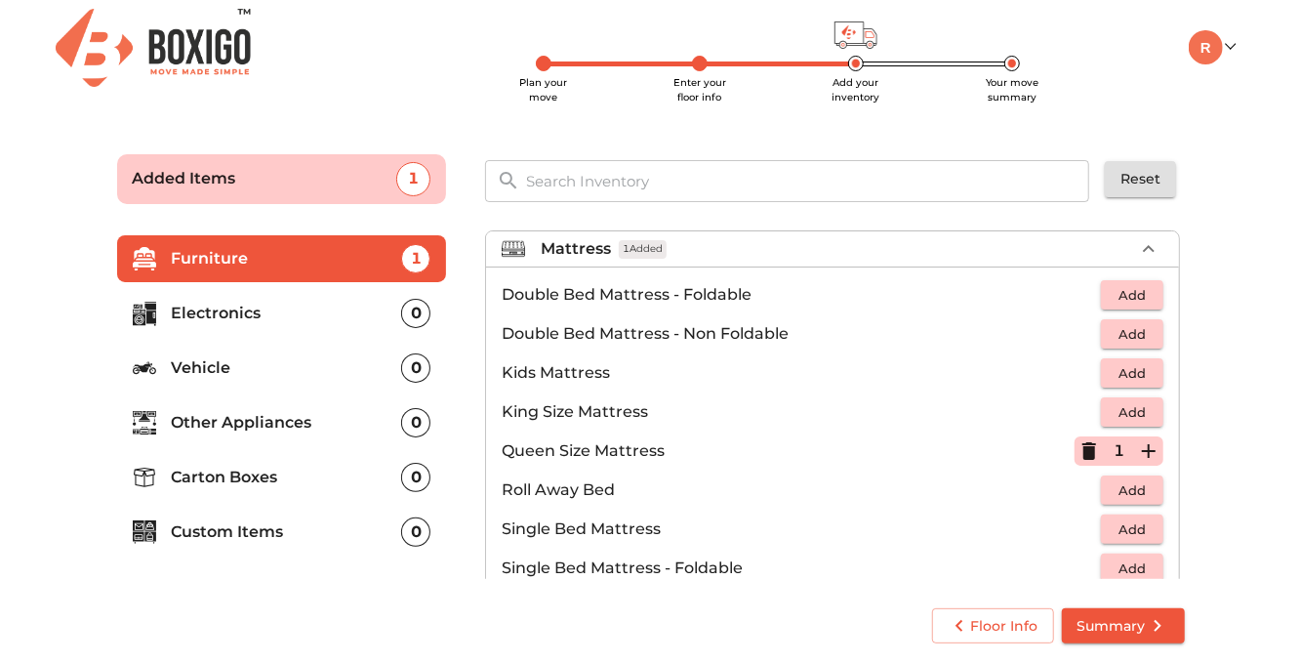
scroll to position [87, 0]
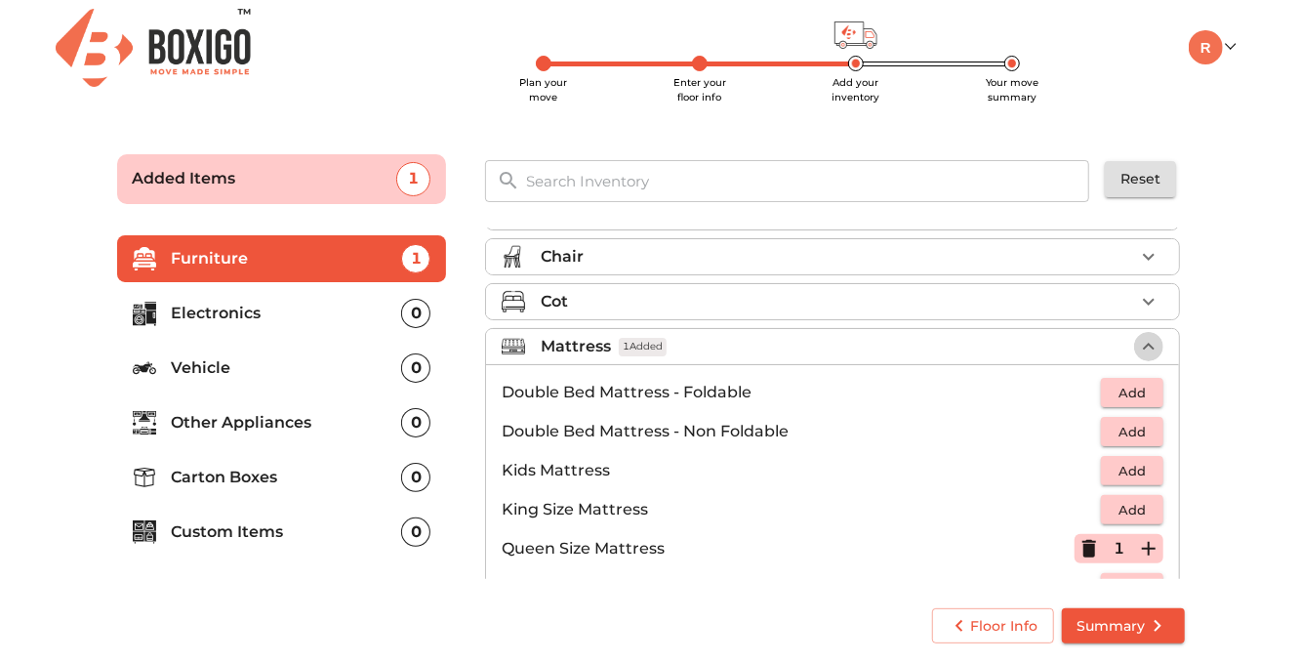
click at [1137, 337] on icon "button" at bounding box center [1148, 346] width 23 height 23
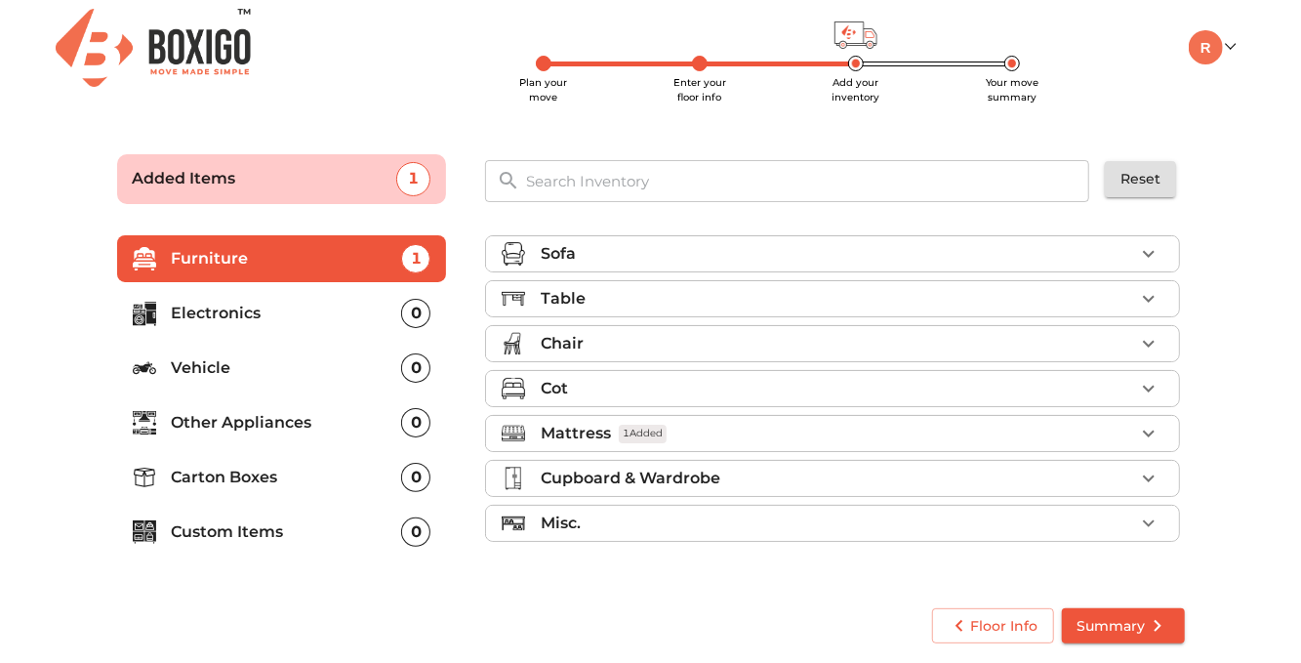
scroll to position [0, 0]
click at [1153, 382] on icon "button" at bounding box center [1148, 388] width 23 height 23
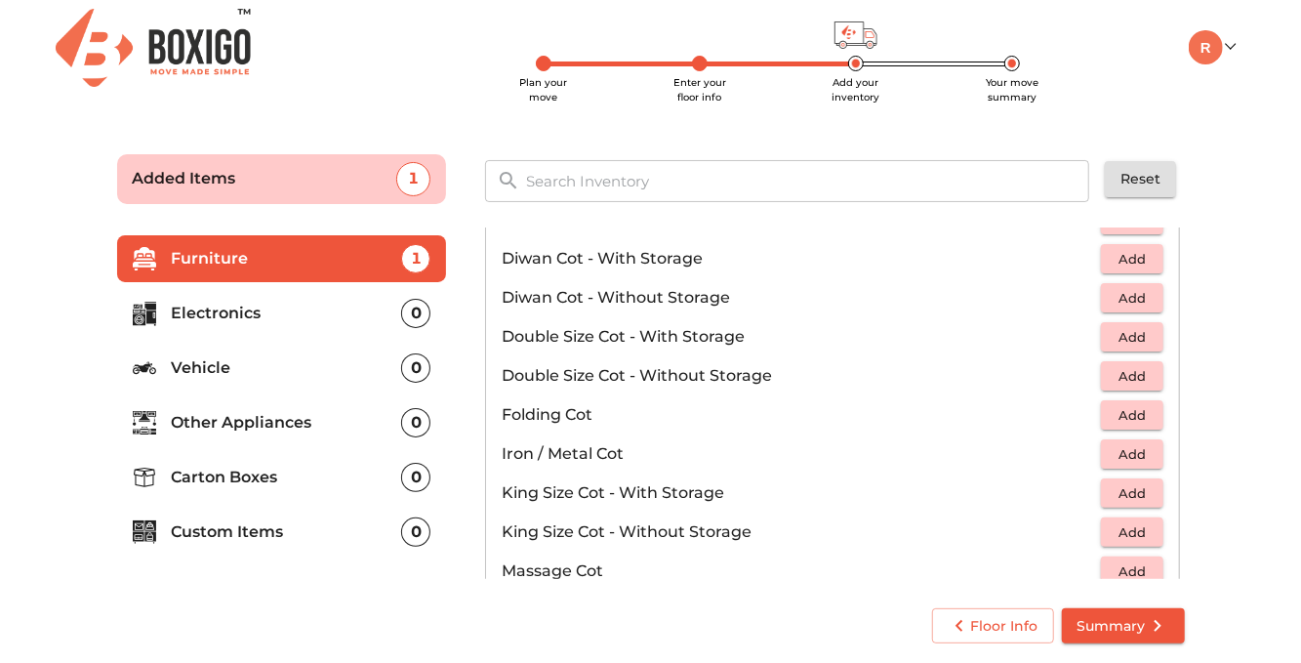
scroll to position [488, 0]
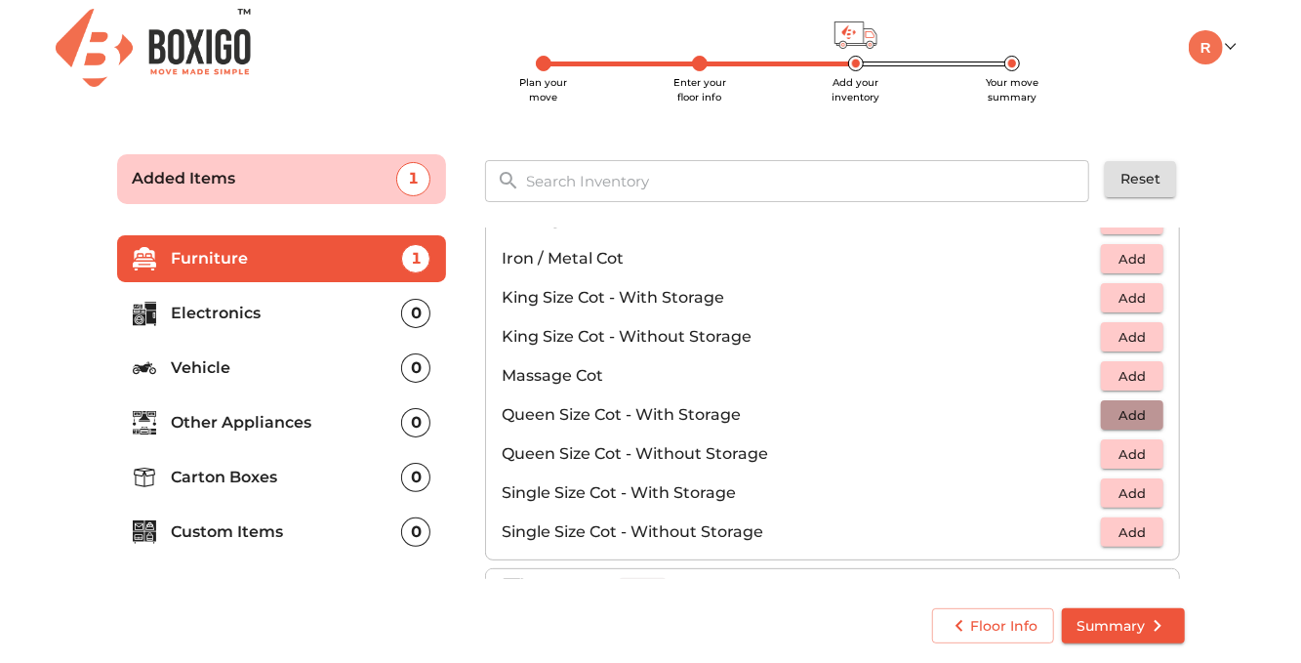
click at [1111, 412] on span "Add" at bounding box center [1132, 415] width 43 height 22
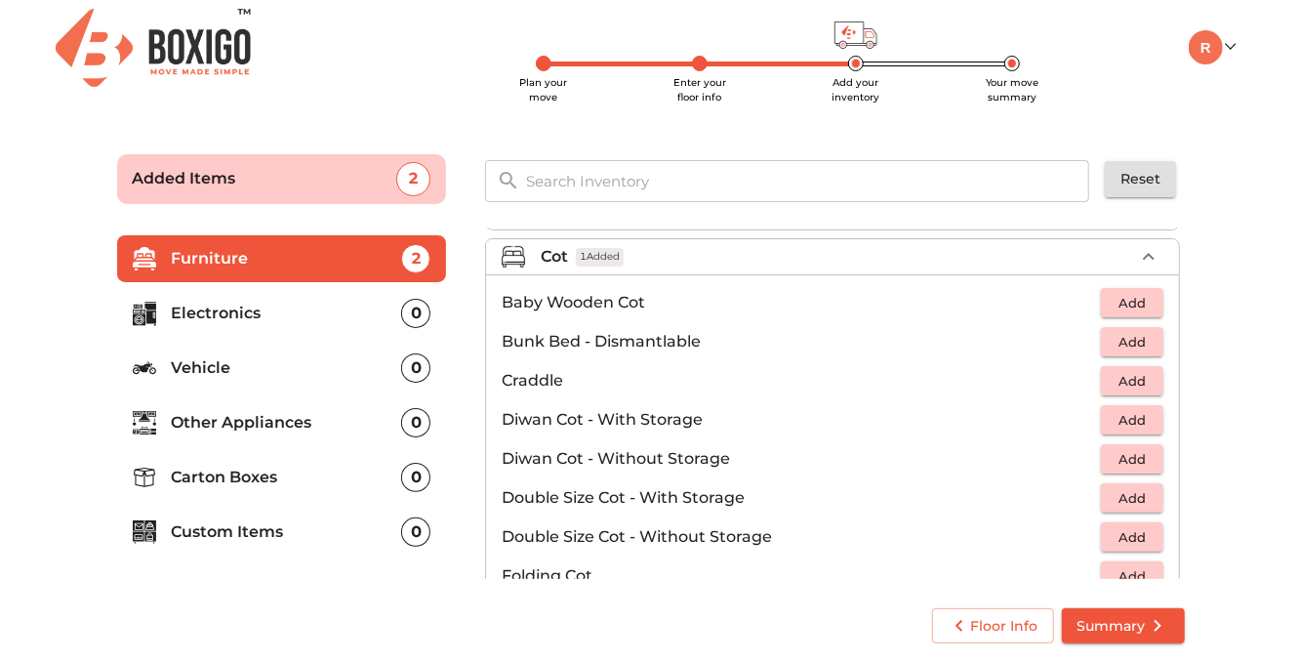
scroll to position [126, 0]
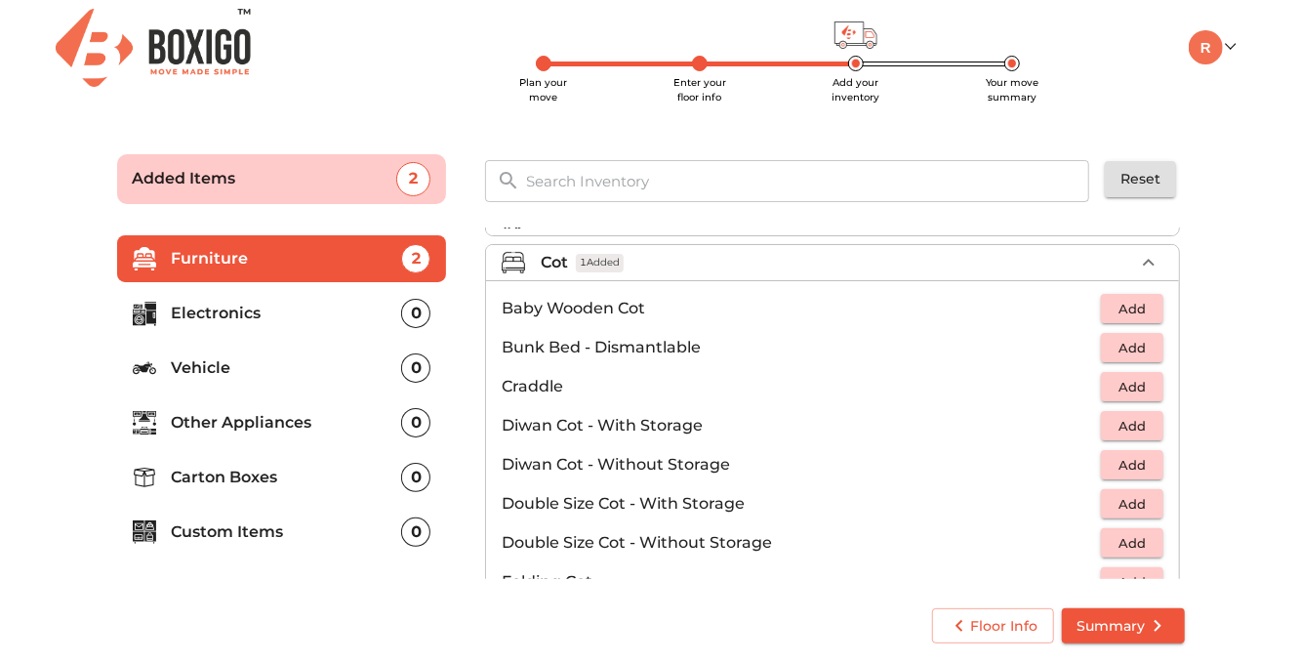
click at [1137, 263] on icon "button" at bounding box center [1148, 262] width 23 height 23
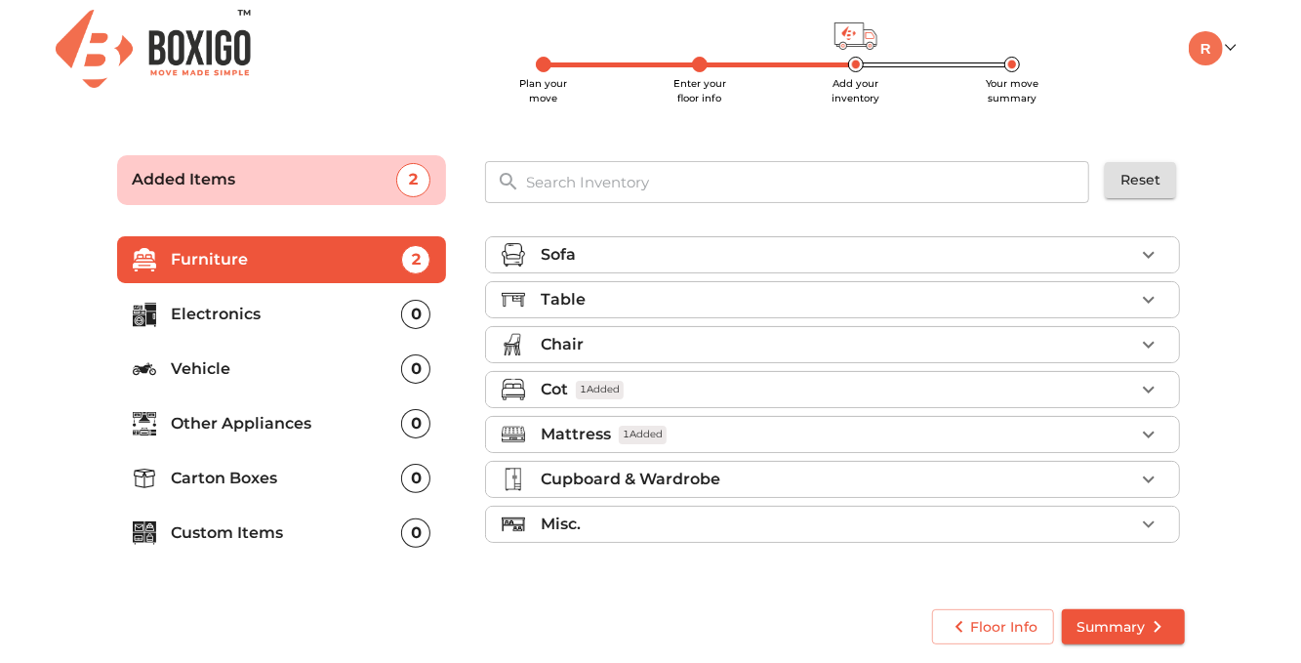
scroll to position [4, 0]
click at [1143, 470] on icon "button" at bounding box center [1148, 477] width 23 height 23
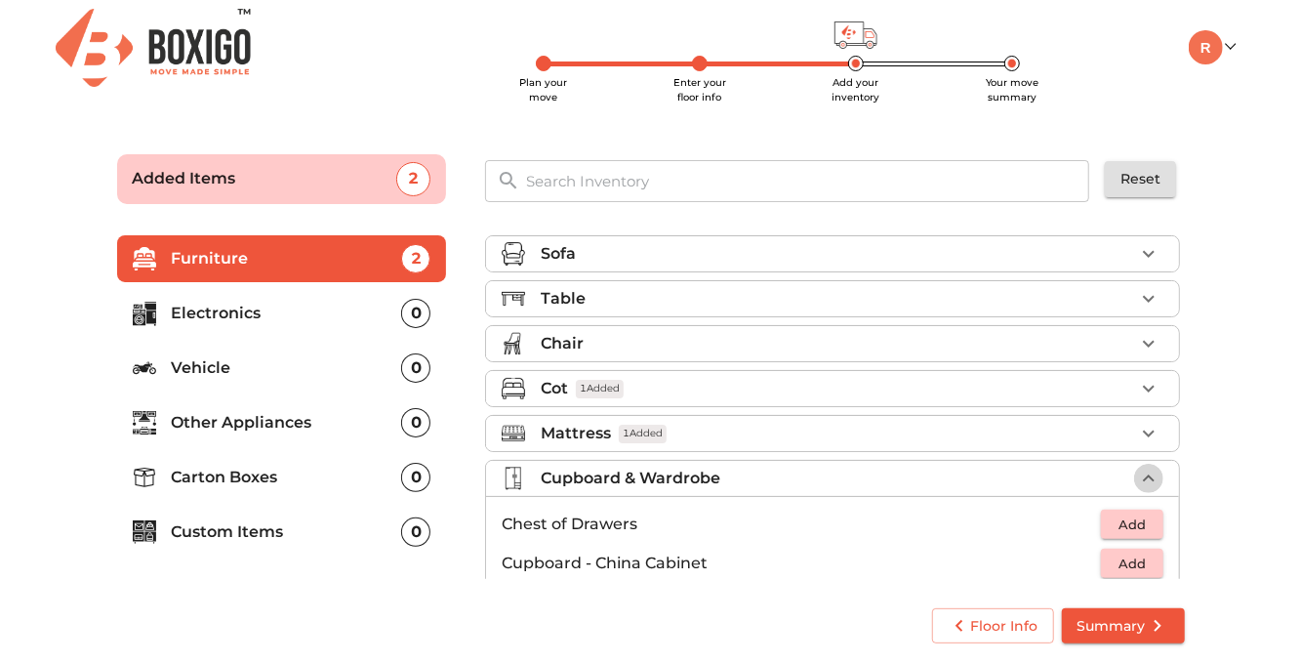
click at [1137, 467] on icon "button" at bounding box center [1148, 477] width 23 height 23
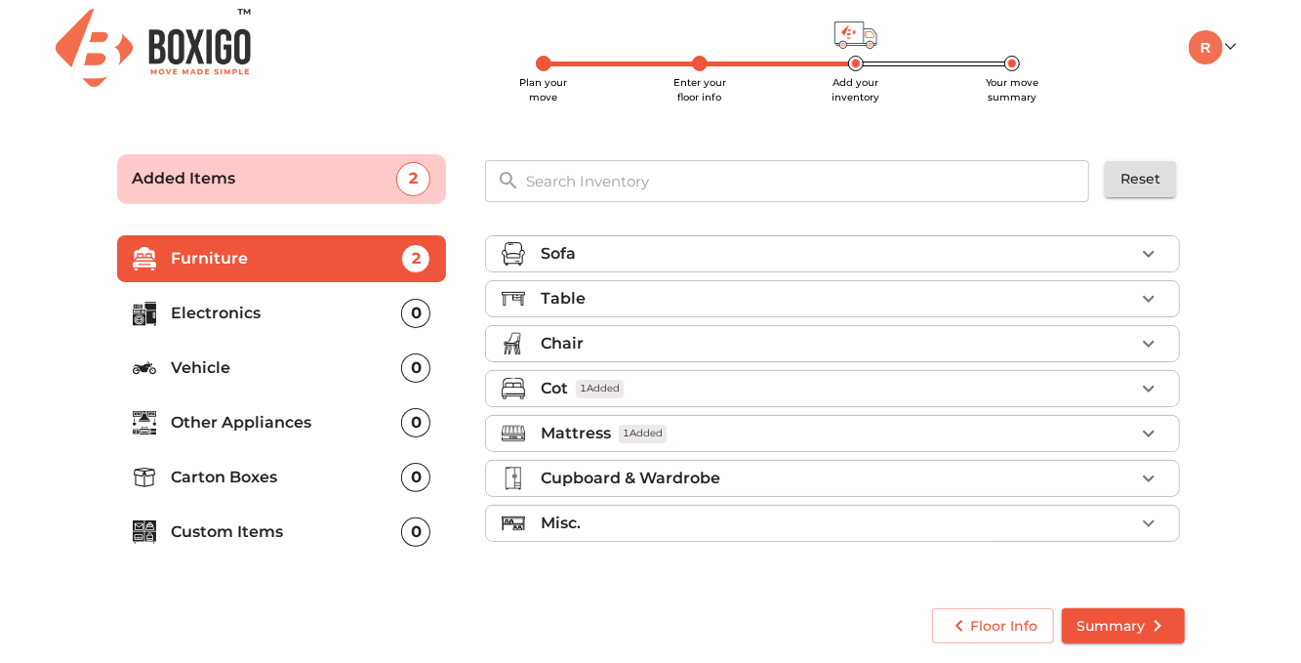
click at [1146, 511] on icon "button" at bounding box center [1148, 522] width 23 height 23
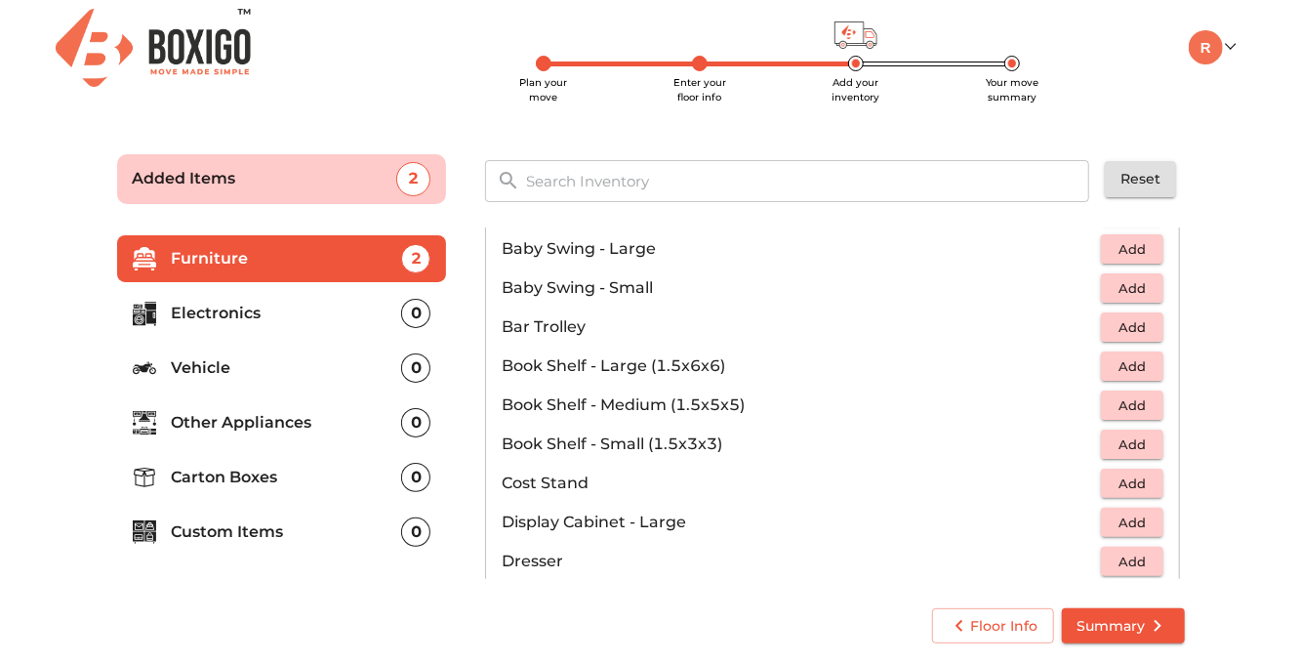
scroll to position [195, 0]
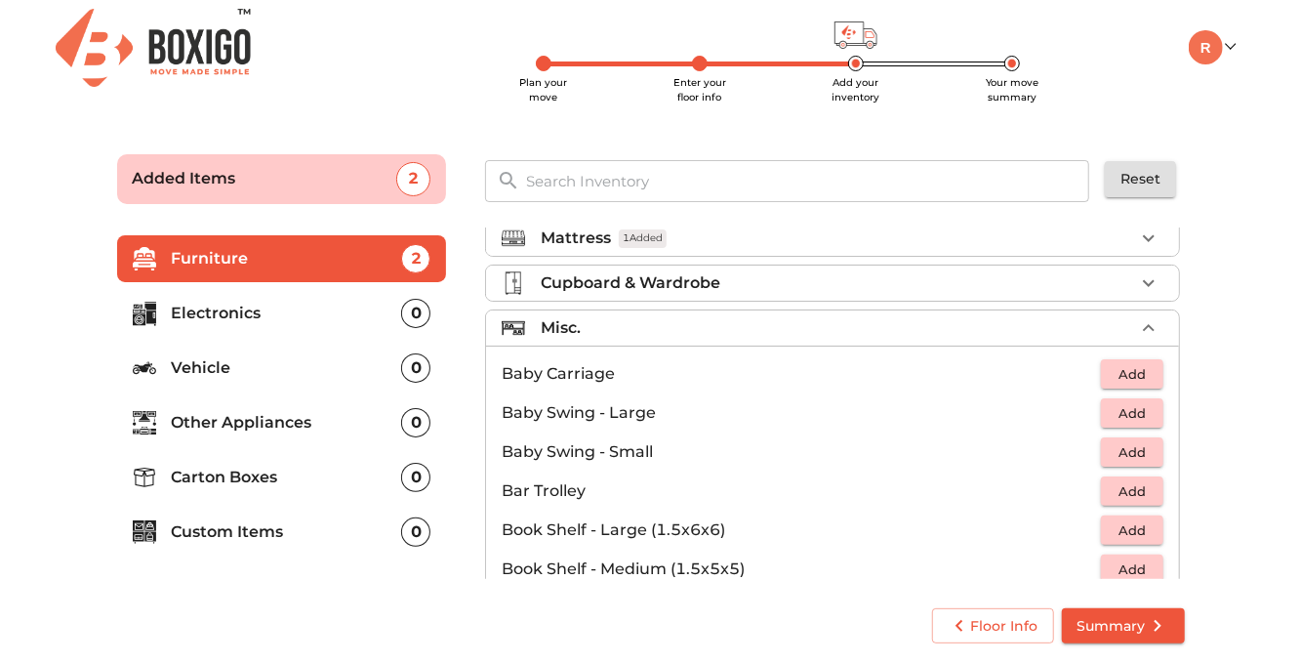
click at [230, 478] on p "Carton Boxes" at bounding box center [287, 476] width 230 height 23
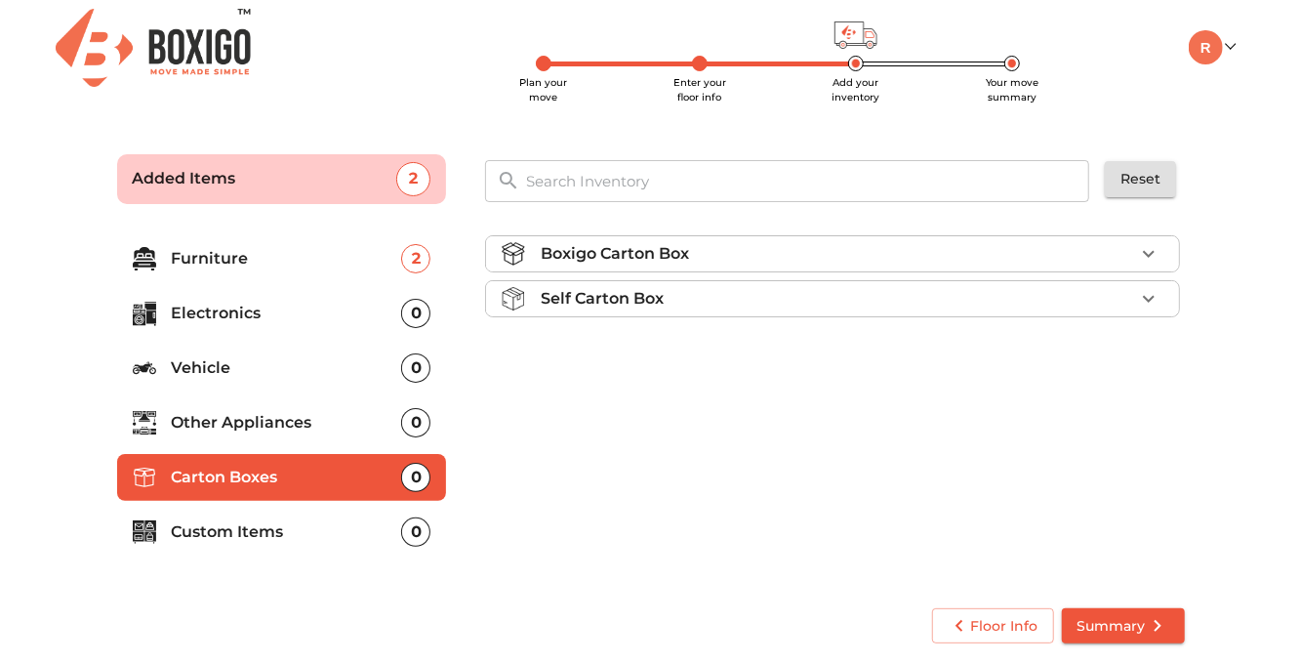
scroll to position [0, 0]
click at [1152, 292] on icon "button" at bounding box center [1148, 298] width 23 height 23
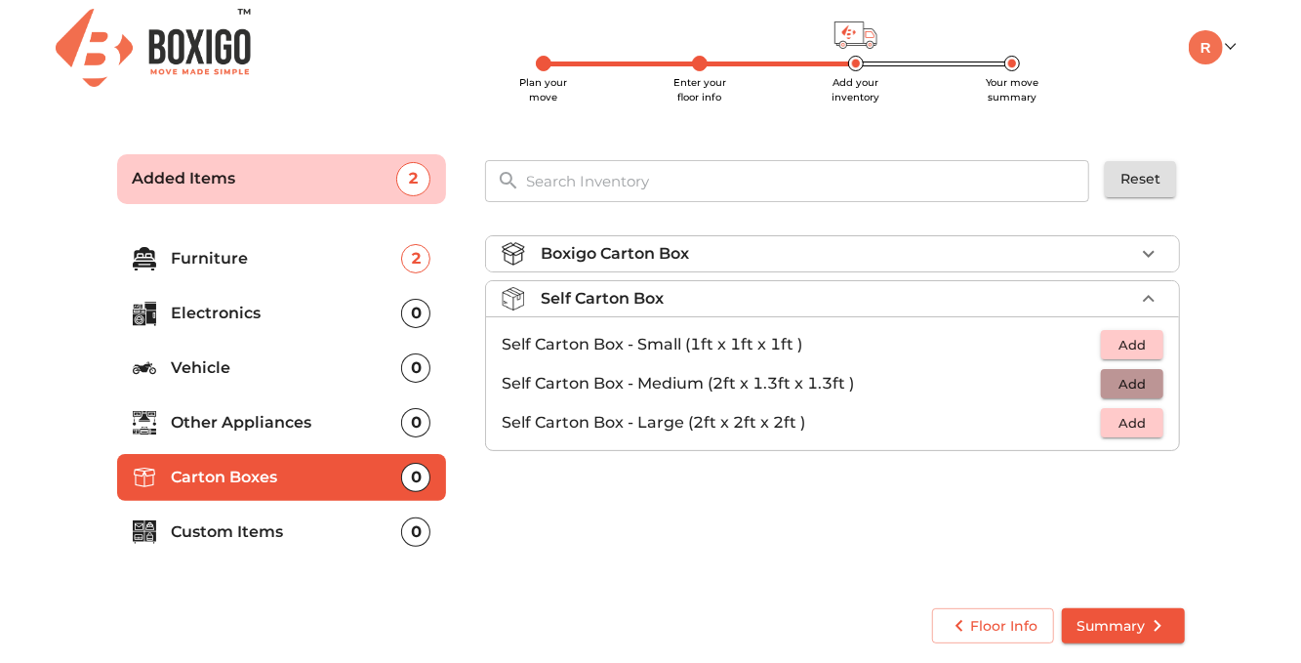
click at [1135, 385] on span "Add" at bounding box center [1132, 384] width 43 height 22
click at [1150, 385] on icon "button" at bounding box center [1149, 384] width 14 height 14
click at [1150, 384] on icon "button" at bounding box center [1149, 384] width 14 height 14
click at [1152, 381] on icon "button" at bounding box center [1149, 384] width 14 height 14
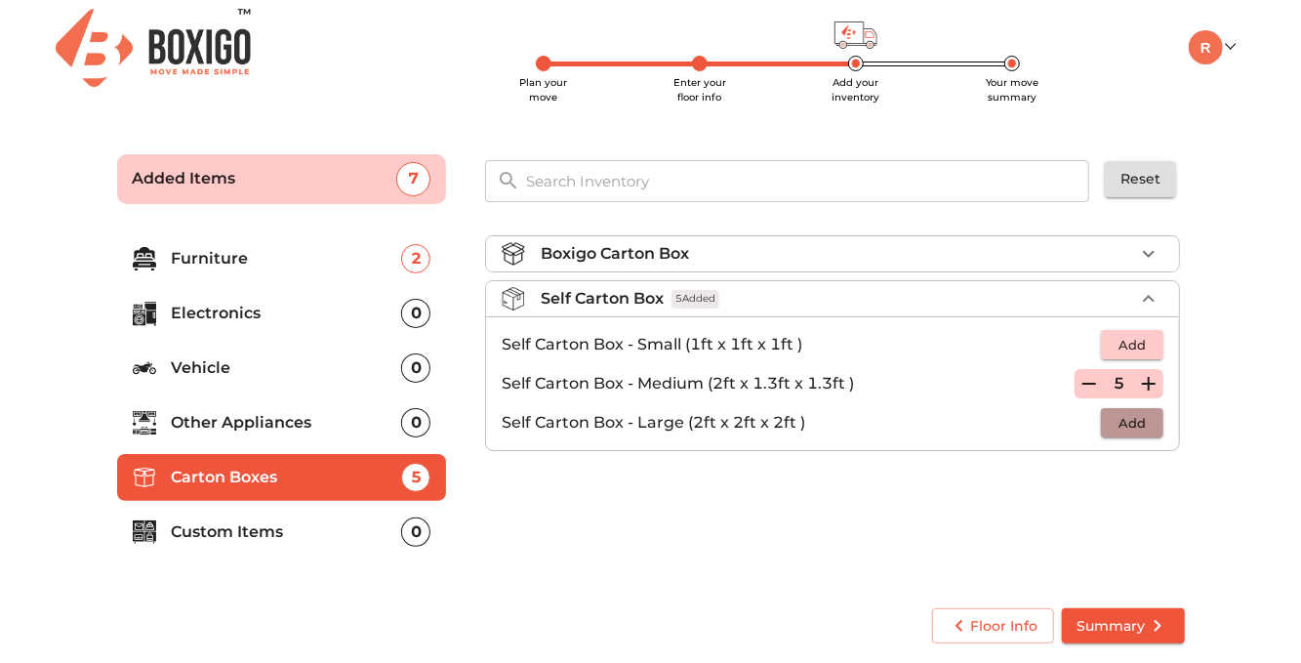
click at [1131, 425] on span "Add" at bounding box center [1132, 423] width 43 height 22
click at [1156, 422] on icon "button" at bounding box center [1148, 422] width 23 height 23
click at [1150, 253] on icon "button" at bounding box center [1148, 253] width 23 height 23
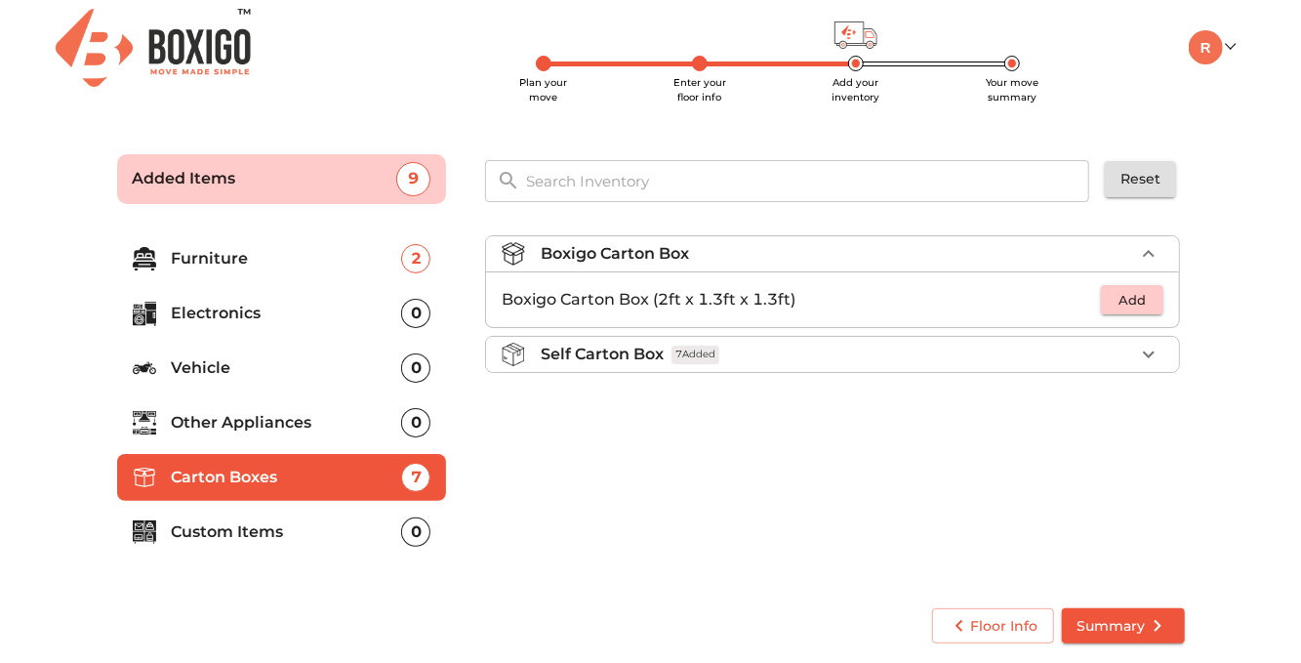
click at [1129, 301] on span "Add" at bounding box center [1132, 300] width 43 height 22
click at [1149, 301] on icon "button" at bounding box center [1149, 300] width 14 height 14
click at [1129, 629] on span "Summary" at bounding box center [1123, 626] width 92 height 24
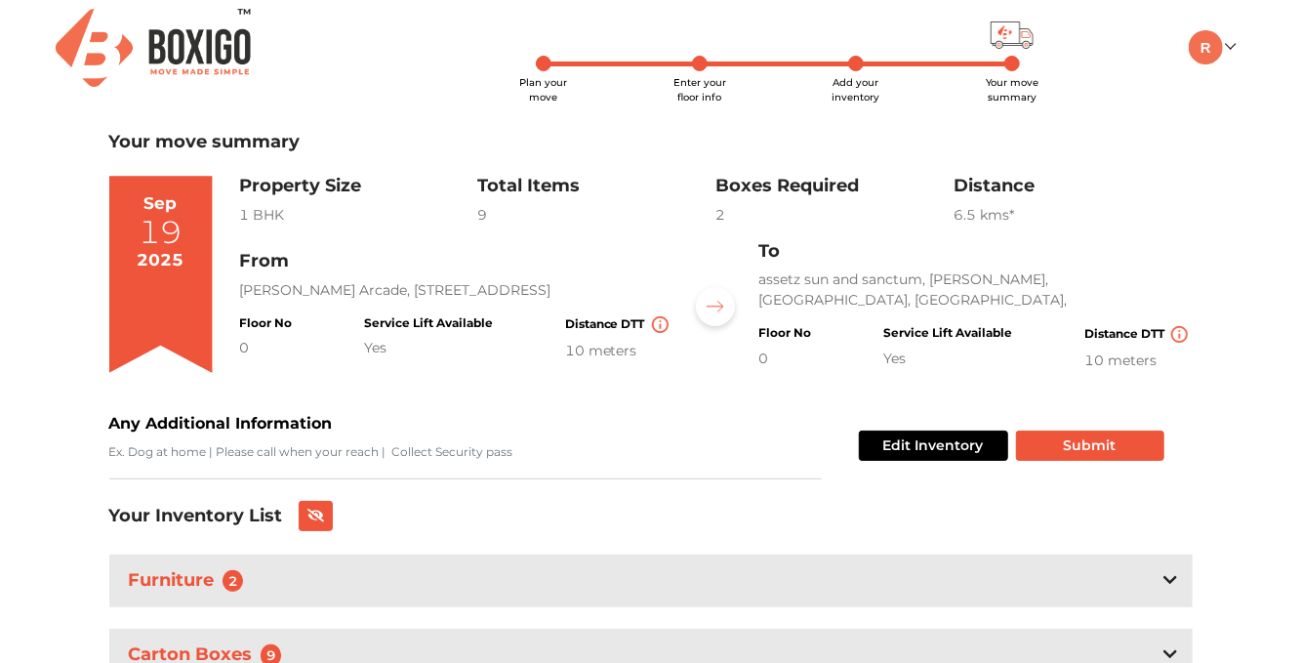
scroll to position [90, 0]
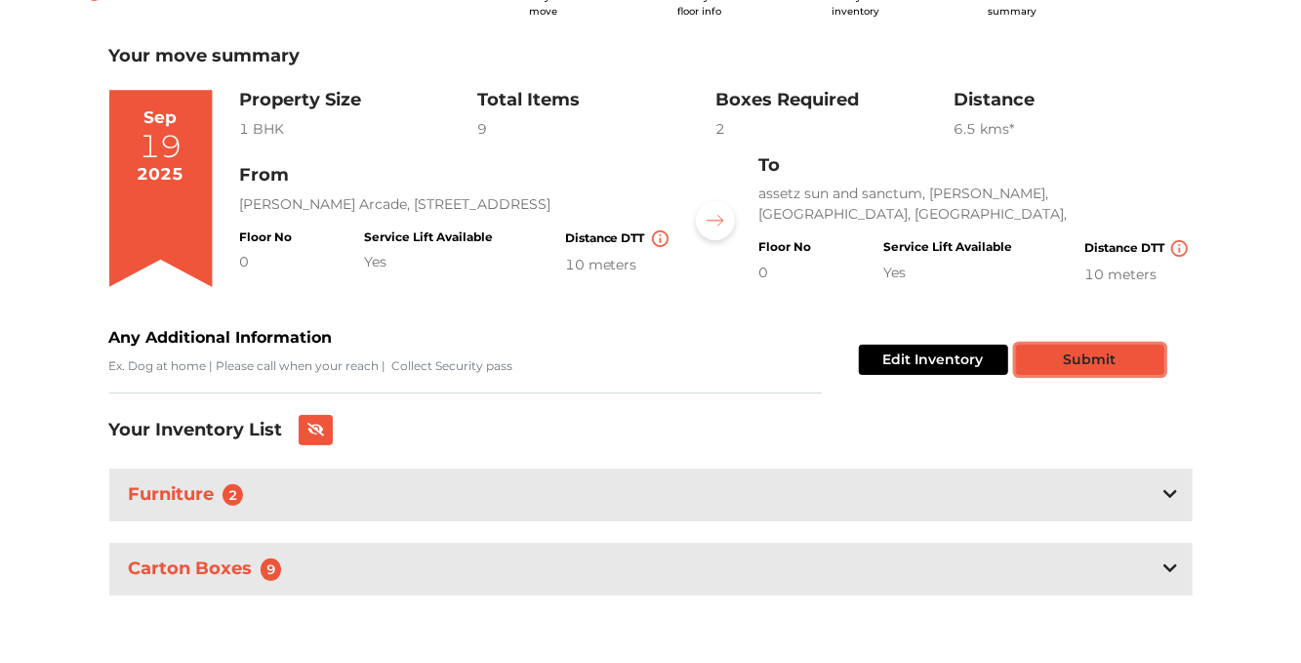
click at [1096, 366] on button "Submit" at bounding box center [1090, 359] width 148 height 30
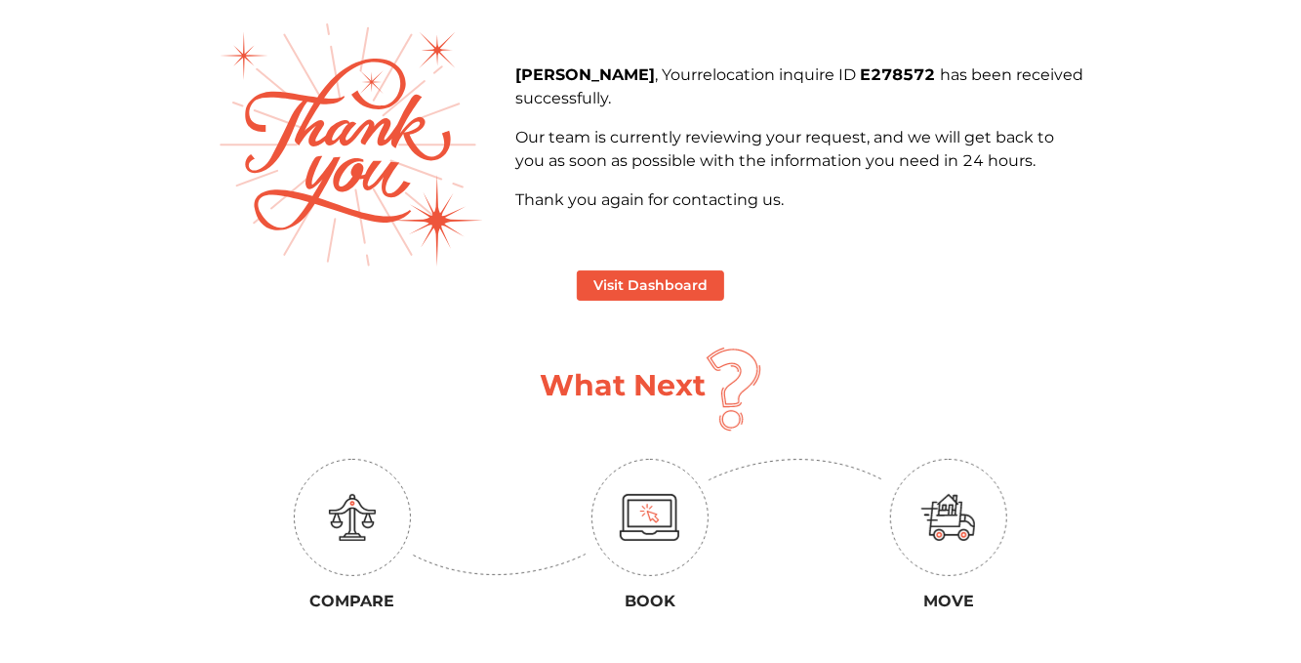
scroll to position [98, 0]
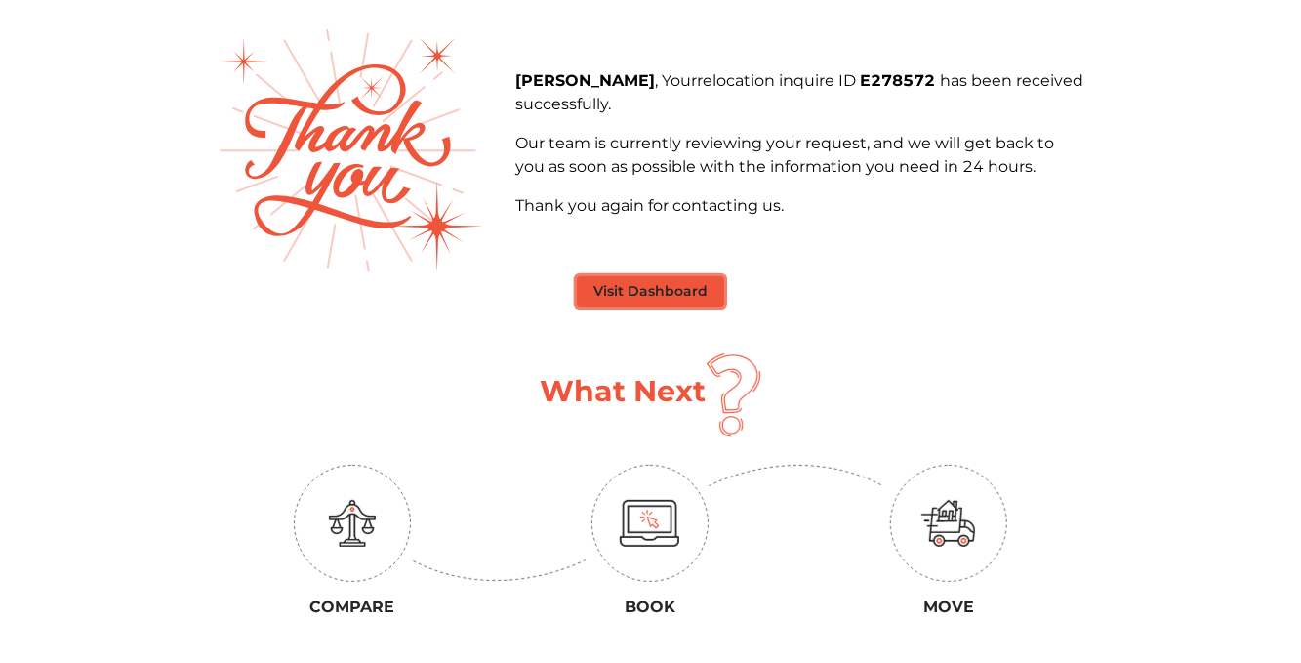
click at [654, 282] on button "Visit Dashboard" at bounding box center [650, 291] width 147 height 30
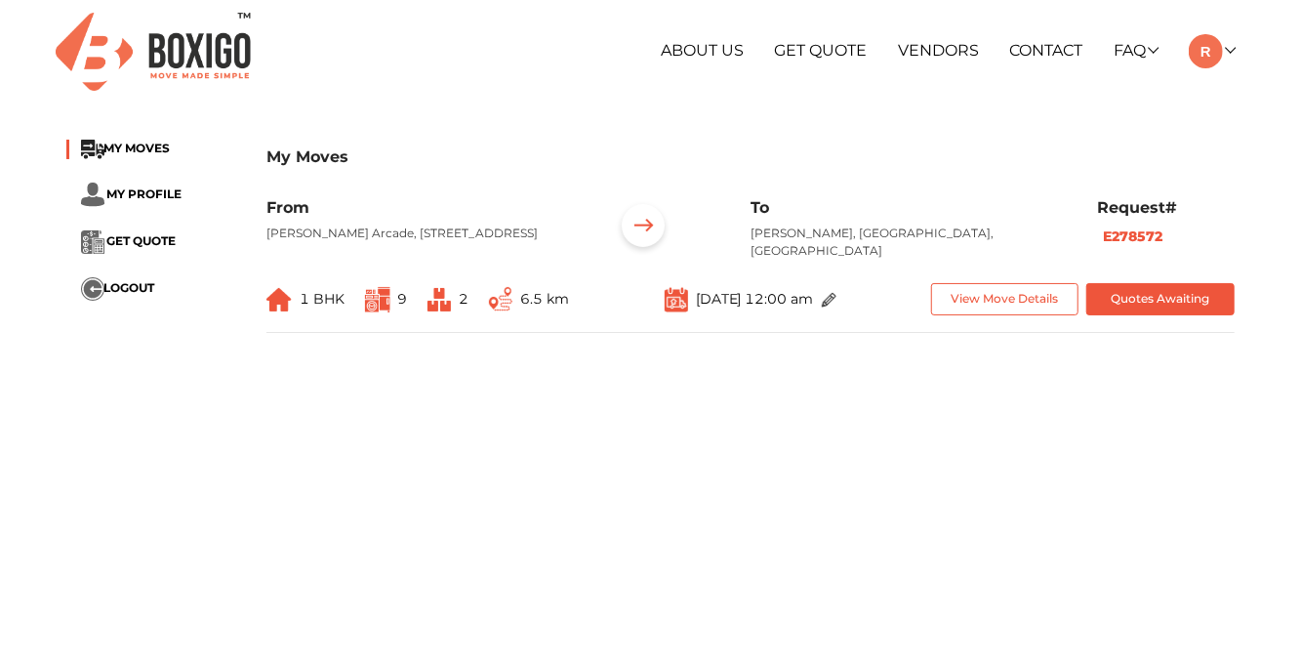
click at [273, 303] on img at bounding box center [278, 299] width 25 height 23
